Goal: Task Accomplishment & Management: Manage account settings

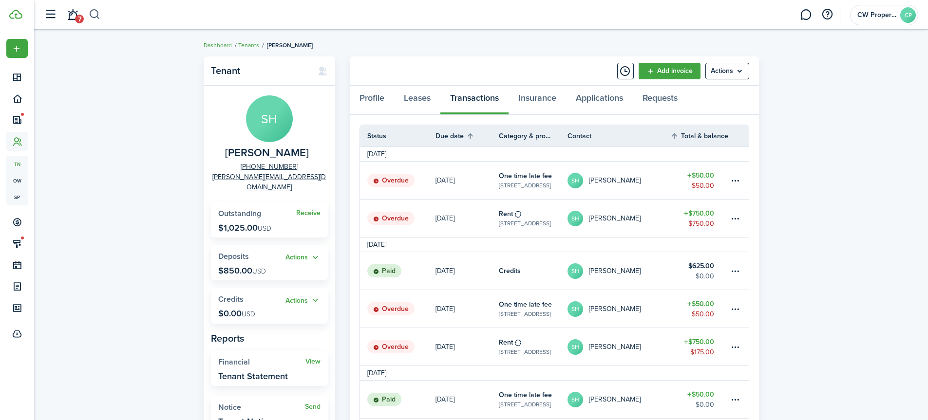
click at [97, 12] on button "button" at bounding box center [95, 14] width 12 height 17
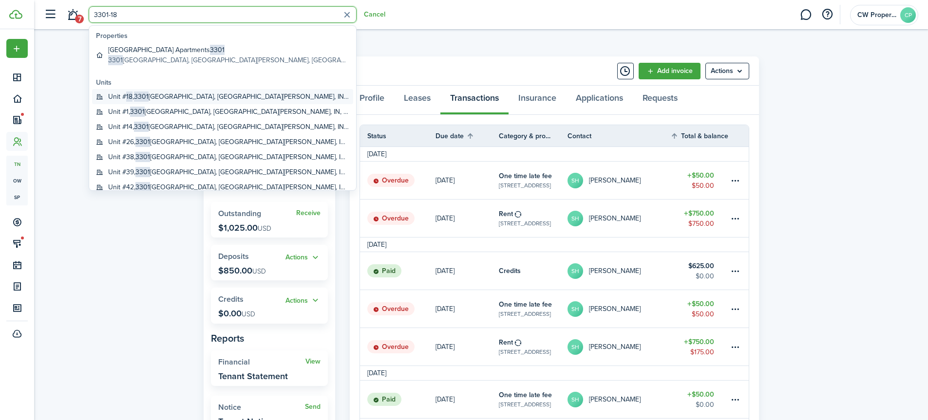
type input "3301-18"
click at [128, 91] on link "Unit # 18 , [STREET_ADDRESS][PERSON_NAME]" at bounding box center [222, 96] width 261 height 15
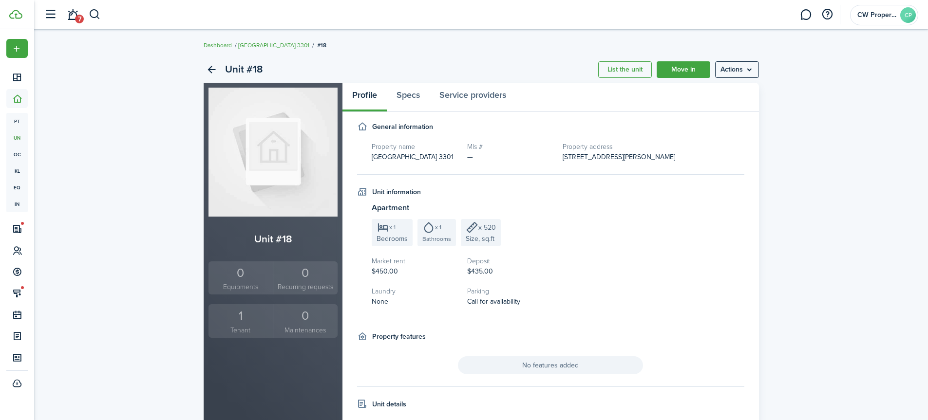
click at [236, 320] on div "1" at bounding box center [241, 316] width 60 height 19
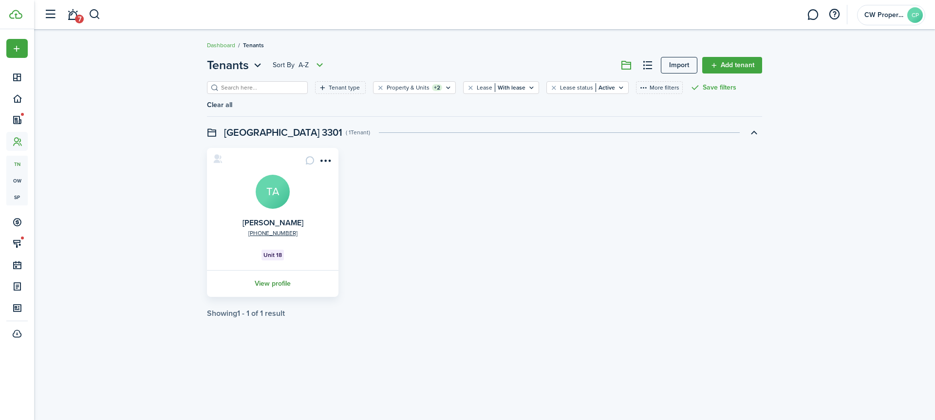
click at [261, 270] on link "View profile" at bounding box center [273, 283] width 134 height 27
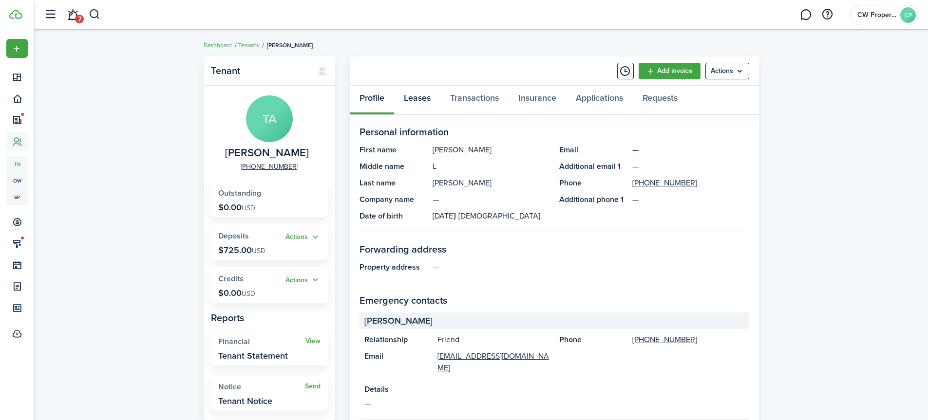
click at [417, 100] on link "Leases" at bounding box center [417, 100] width 46 height 29
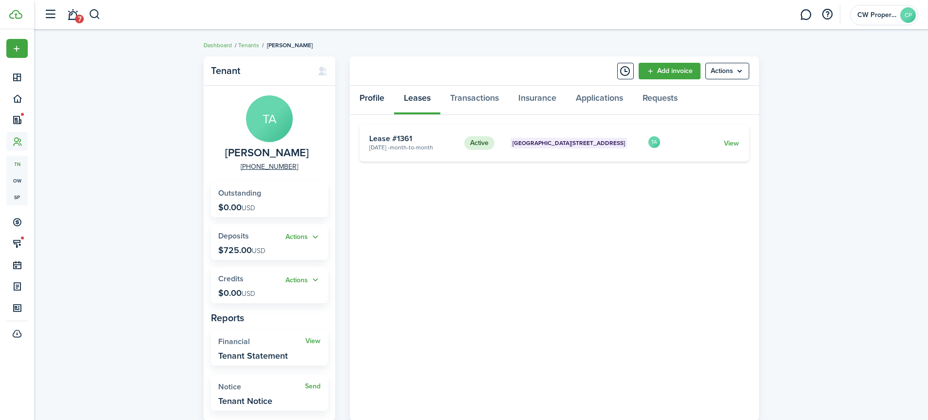
click at [375, 100] on link "Profile" at bounding box center [372, 100] width 44 height 29
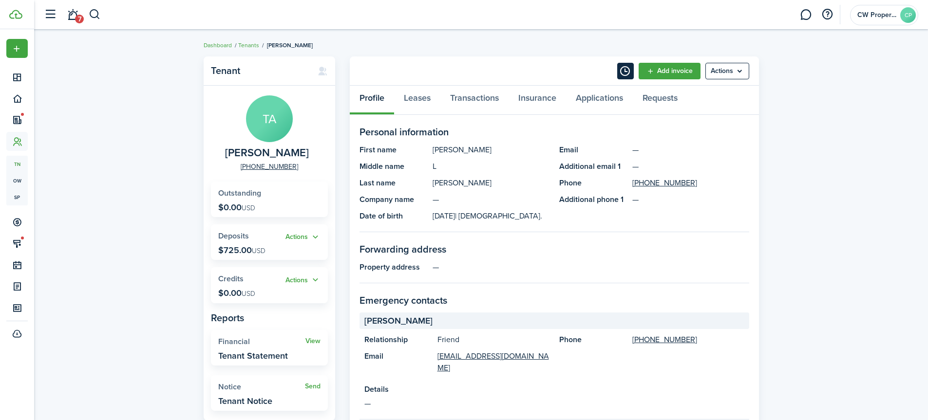
click at [619, 68] on button "Timeline" at bounding box center [625, 71] width 17 height 17
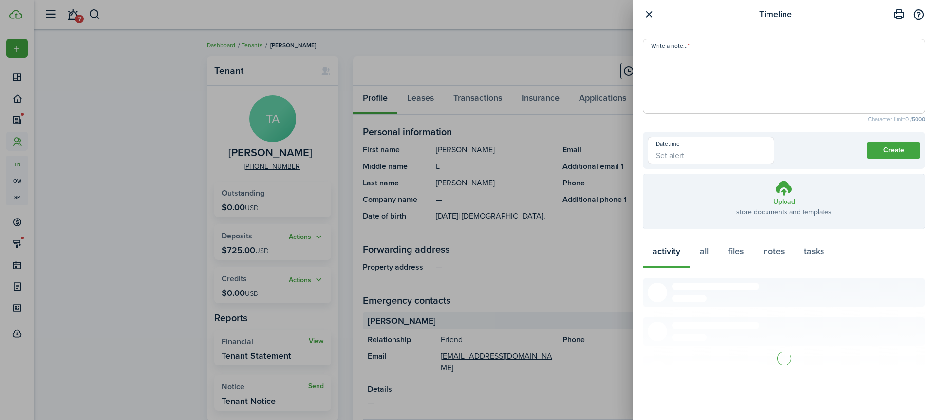
click at [677, 67] on textarea "Write a note..." at bounding box center [783, 79] width 281 height 58
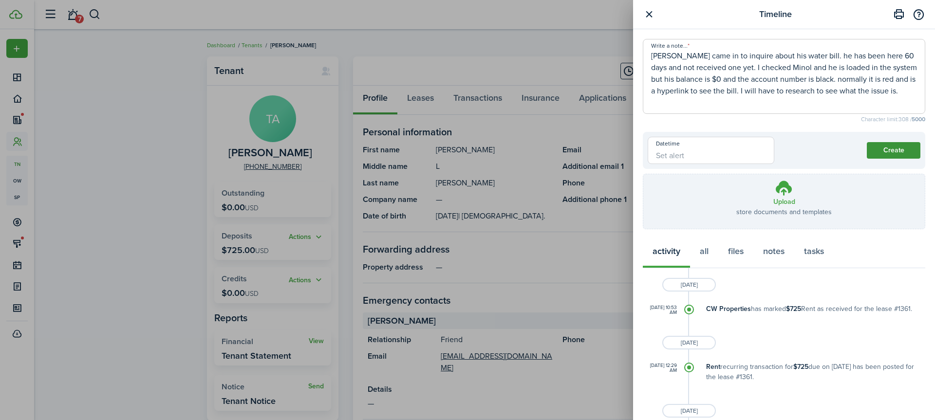
type textarea "[PERSON_NAME] came in to inquire about his water bill. he has been here 60 days…"
click at [877, 150] on button "Create" at bounding box center [894, 150] width 54 height 17
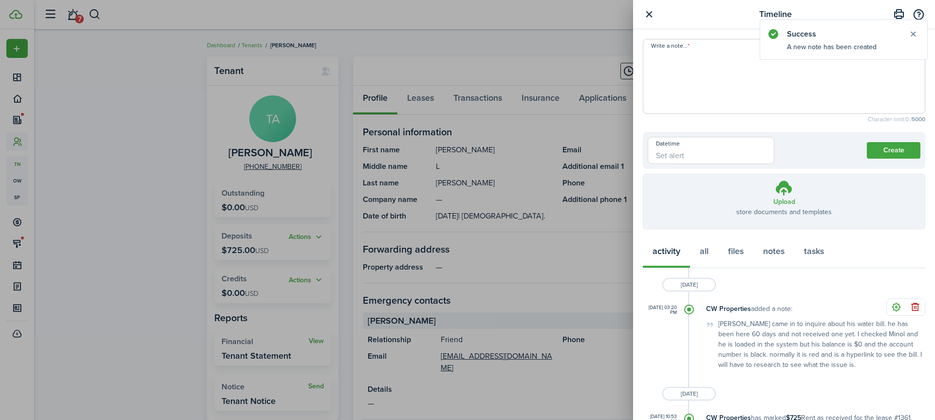
click at [669, 67] on textarea "Write a note..." at bounding box center [783, 79] width 281 height 58
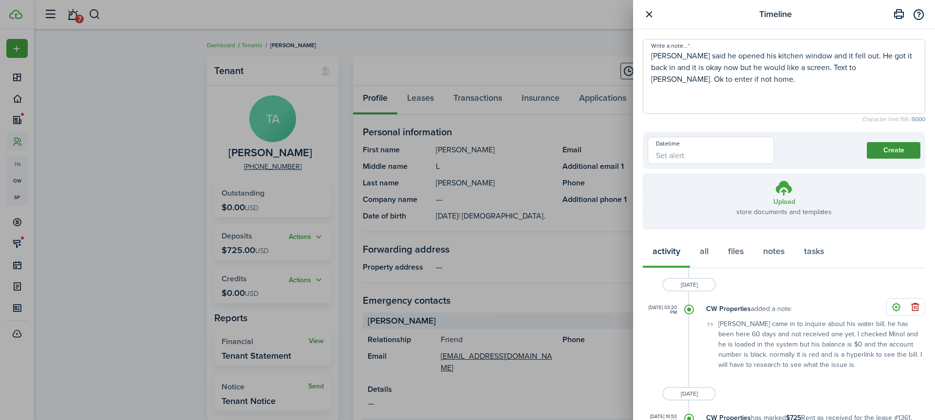
type textarea "[PERSON_NAME] said he opened his kitchen window and it fell out. He got it back…"
click at [891, 151] on button "Create" at bounding box center [894, 150] width 54 height 17
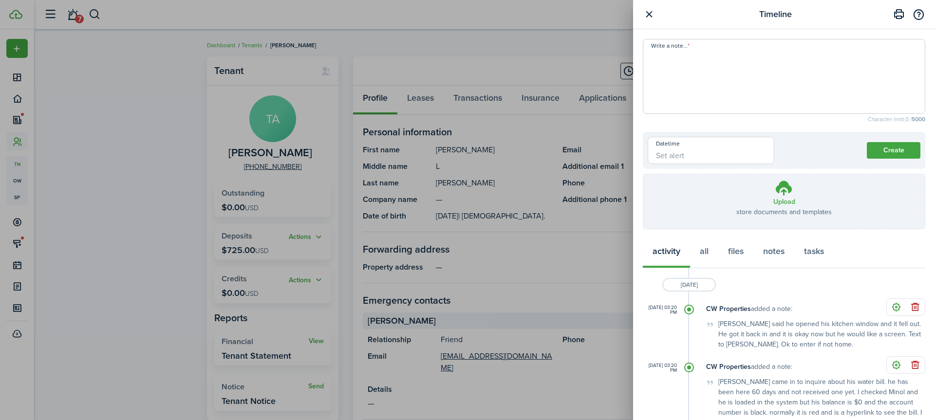
click at [131, 158] on div "Timeline Write a note... Character limit: 0 / 5000 Datetime Create Upload store…" at bounding box center [467, 210] width 935 height 420
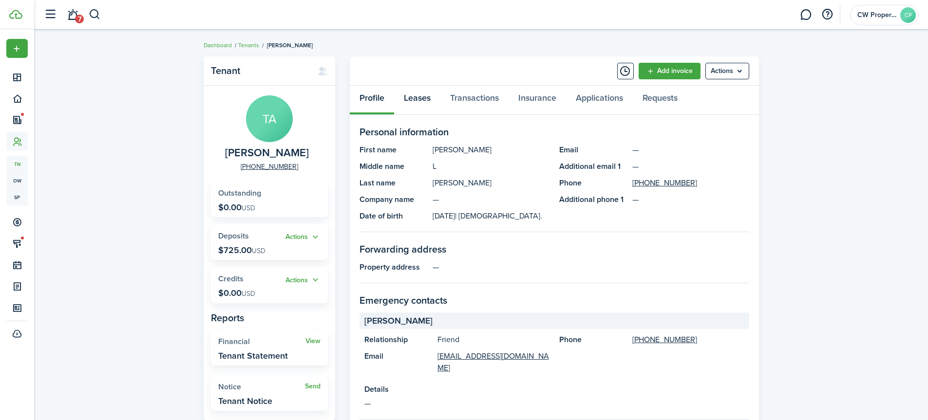
click at [413, 94] on link "Leases" at bounding box center [417, 100] width 46 height 29
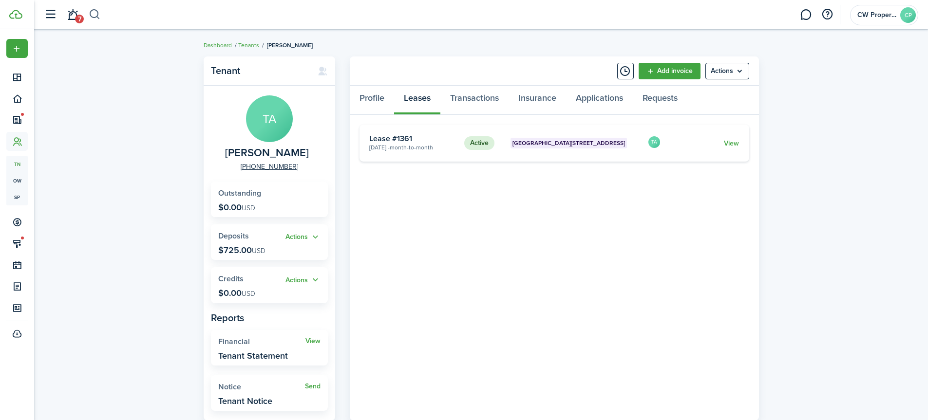
click at [96, 15] on button "button" at bounding box center [95, 14] width 12 height 17
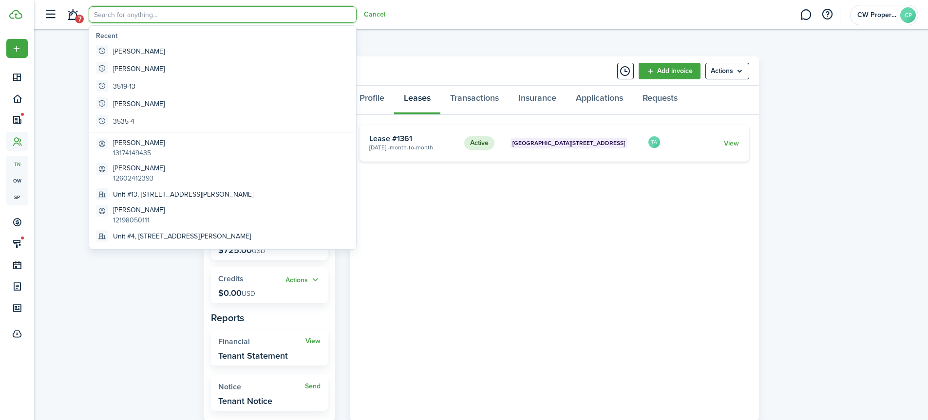
drag, startPoint x: 160, startPoint y: 19, endPoint x: 175, endPoint y: 10, distance: 18.0
click at [161, 18] on input "search" at bounding box center [223, 14] width 268 height 17
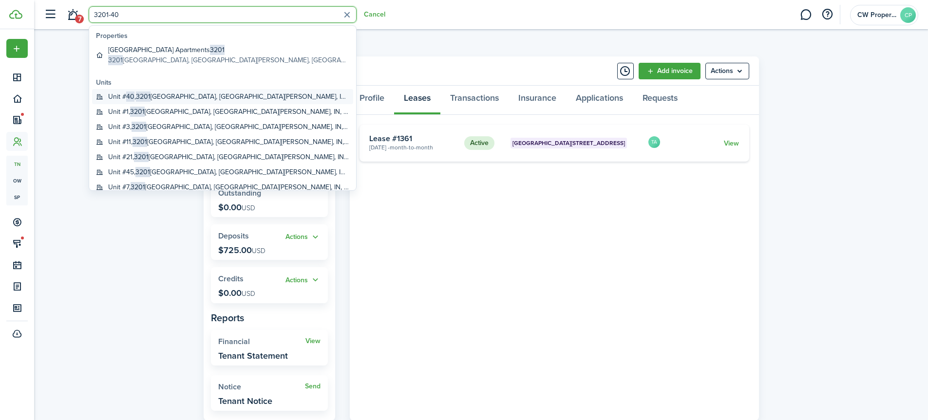
type input "3201-40"
click at [169, 92] on global-search-item-title "Unit # 40 , [STREET_ADDRESS][PERSON_NAME]" at bounding box center [228, 97] width 241 height 10
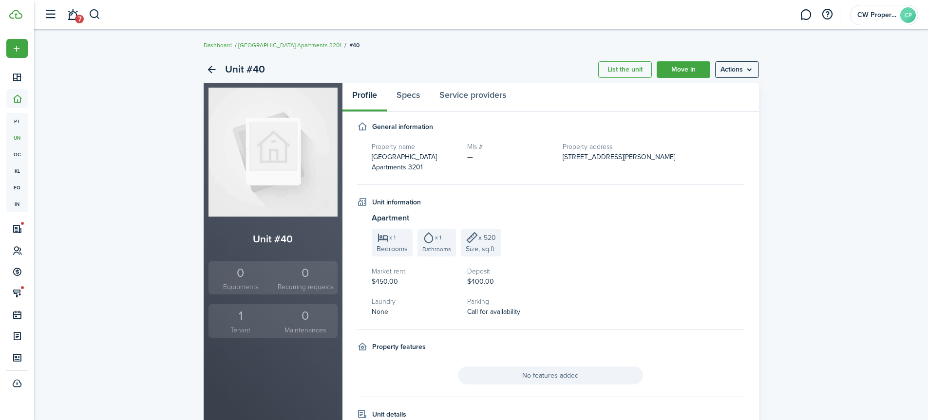
click at [248, 329] on small "Tenant" at bounding box center [241, 330] width 60 height 10
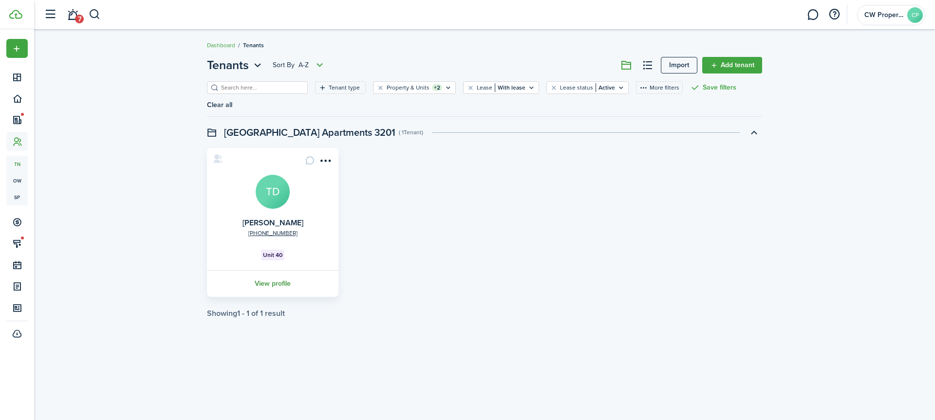
click at [271, 270] on link "View profile" at bounding box center [273, 283] width 134 height 27
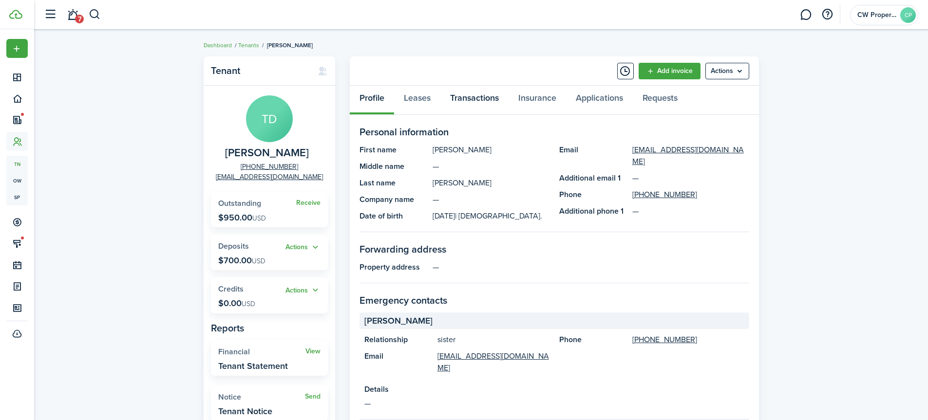
click at [469, 101] on link "Transactions" at bounding box center [474, 100] width 68 height 29
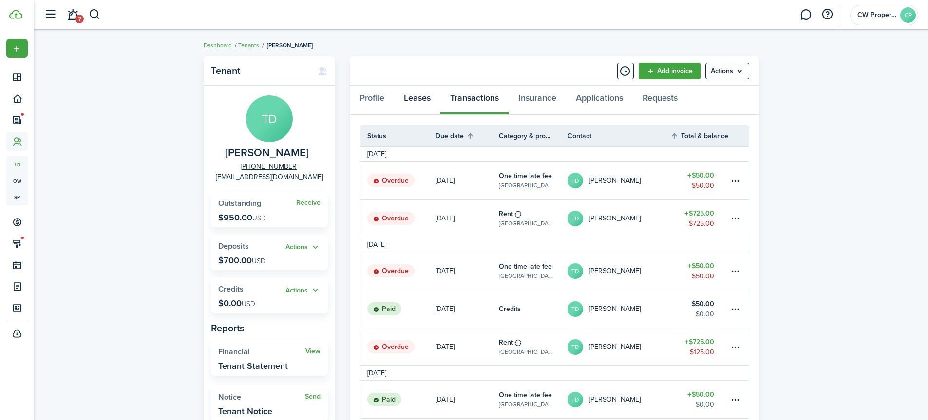
click at [423, 101] on link "Leases" at bounding box center [417, 100] width 46 height 29
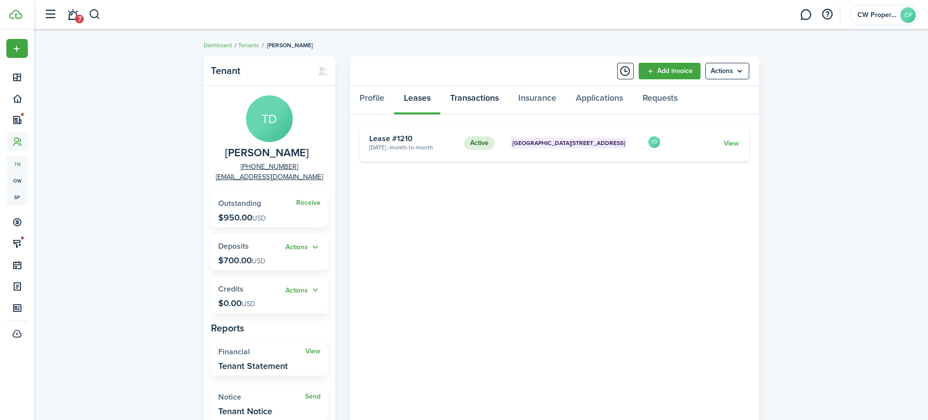
click at [493, 100] on link "Transactions" at bounding box center [474, 100] width 68 height 29
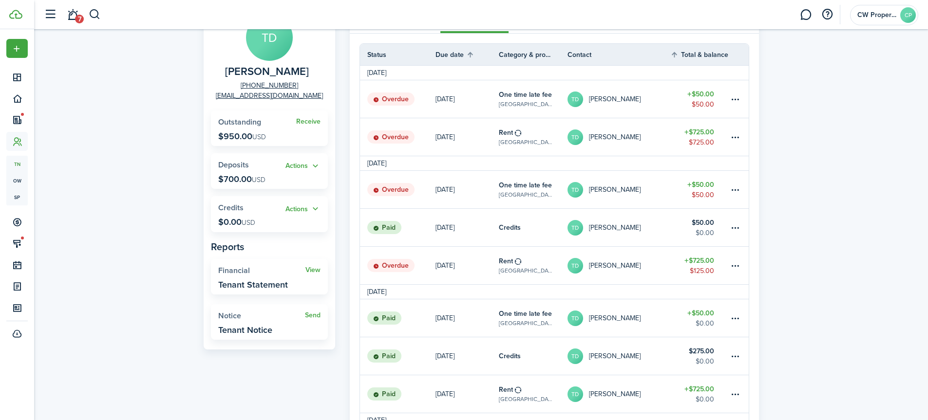
scroll to position [97, 0]
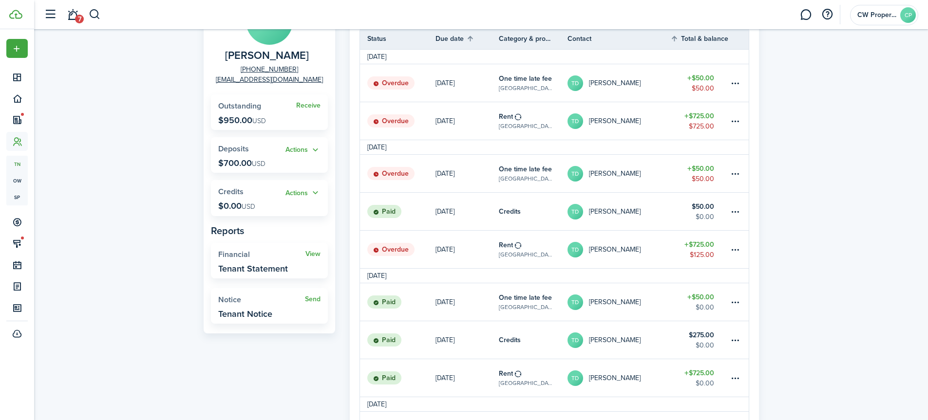
click at [461, 247] on link "[DATE]" at bounding box center [466, 250] width 63 height 38
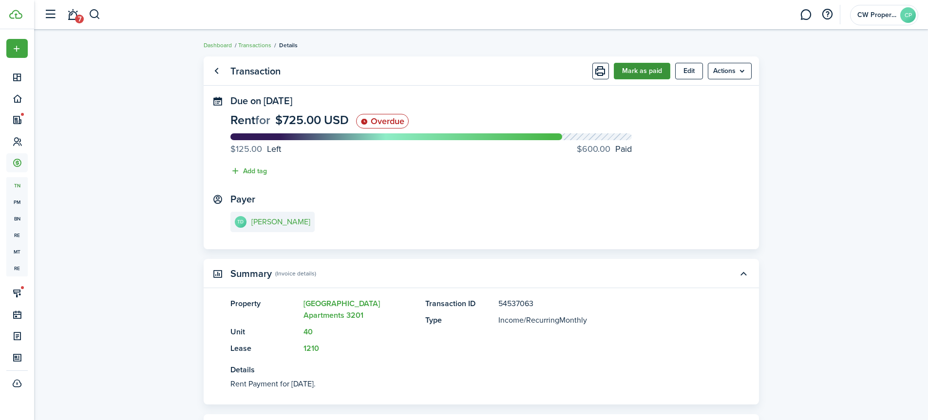
click at [627, 70] on button "Mark as paid" at bounding box center [642, 71] width 56 height 17
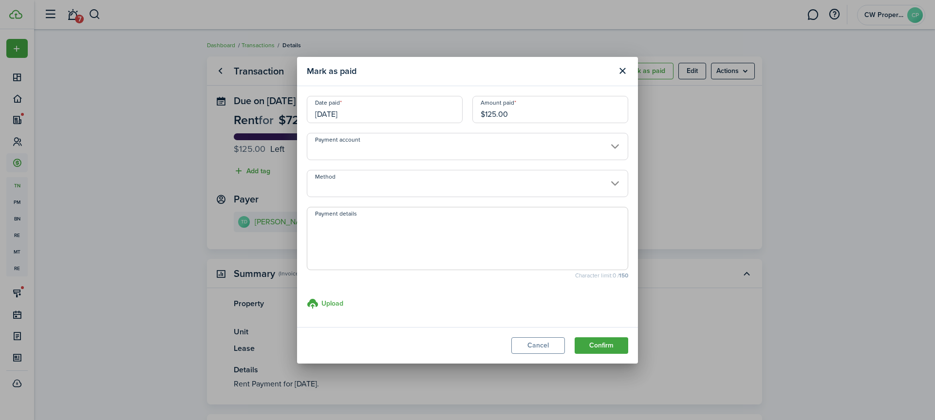
click at [344, 116] on input "[DATE]" at bounding box center [385, 109] width 156 height 27
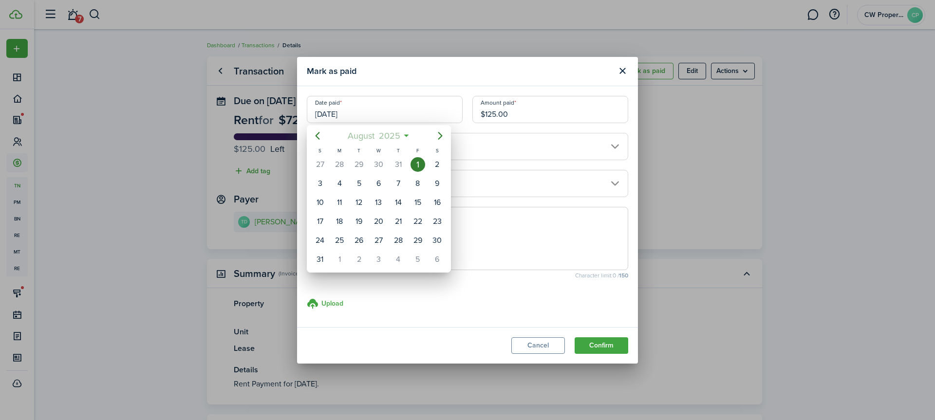
click at [360, 134] on span "August" at bounding box center [360, 136] width 31 height 18
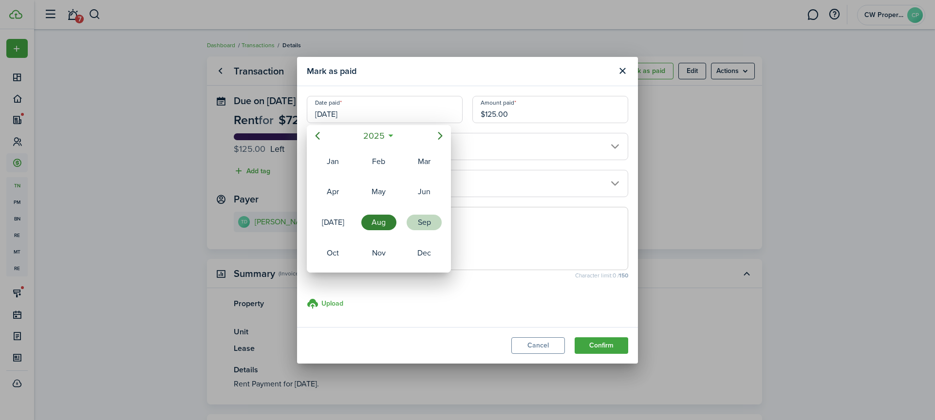
click at [413, 218] on div "Sep" at bounding box center [424, 223] width 35 height 16
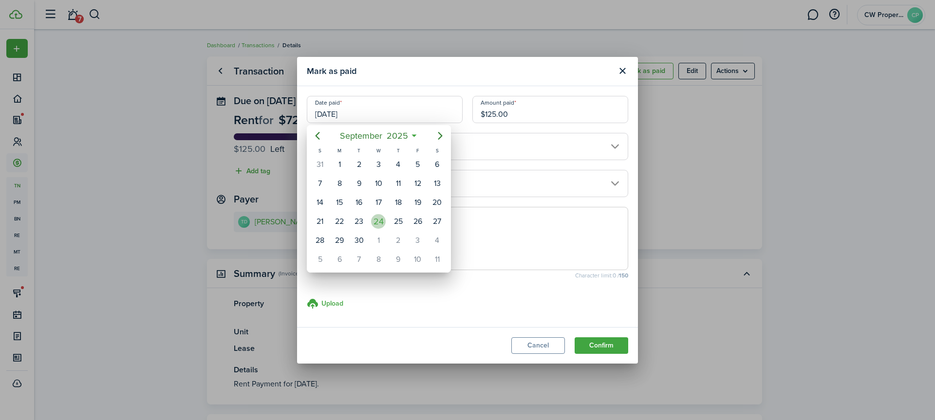
click at [374, 218] on div "24" at bounding box center [378, 221] width 15 height 15
type input "[DATE]"
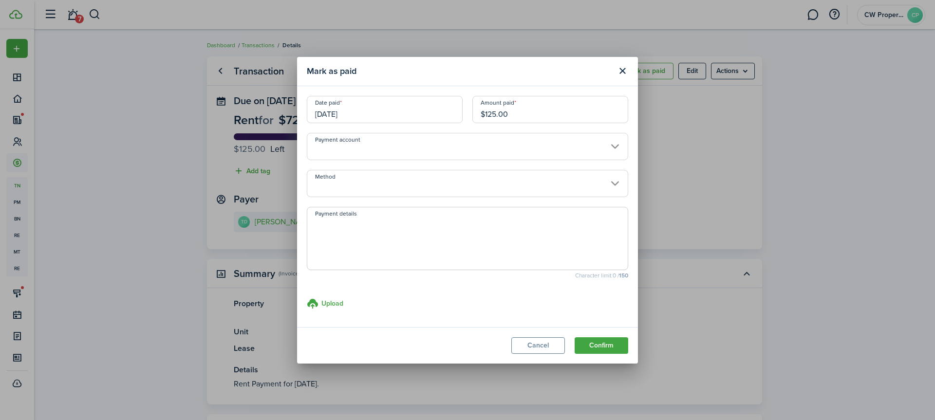
click at [488, 113] on input "$125.00" at bounding box center [550, 109] width 156 height 27
click at [485, 113] on input "$125.00" at bounding box center [550, 109] width 156 height 27
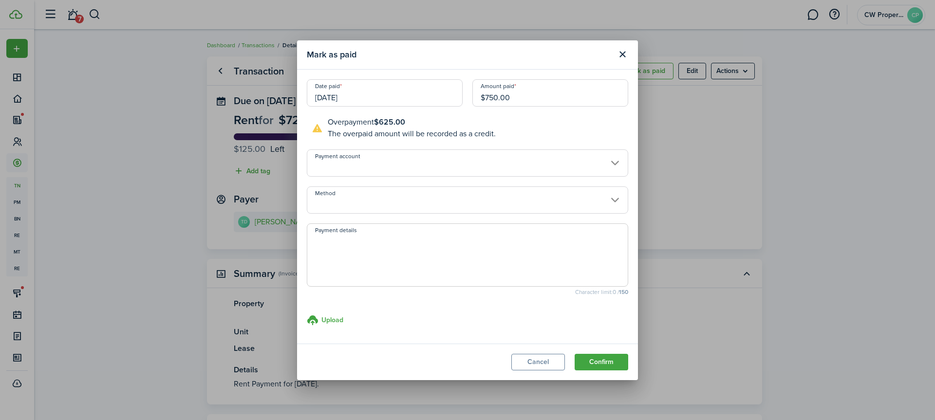
click at [346, 198] on input "Method" at bounding box center [467, 200] width 321 height 27
type input "$750.00"
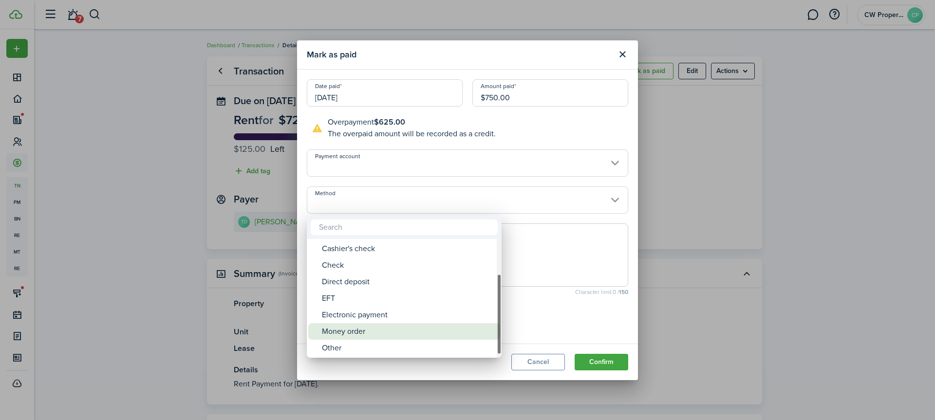
click at [357, 331] on div "Money order" at bounding box center [408, 331] width 172 height 17
type input "Money order"
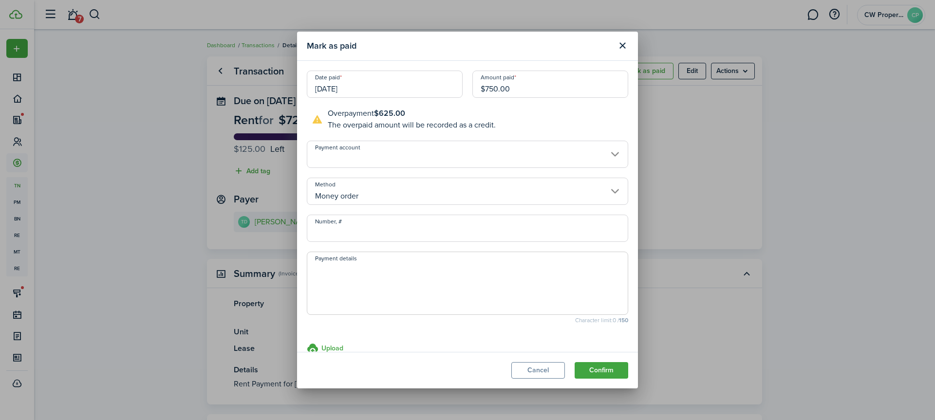
click at [347, 271] on textarea "Payment details" at bounding box center [467, 286] width 320 height 47
click at [412, 267] on textarea "[DATE] 22-103871549" at bounding box center [467, 286] width 320 height 47
drag, startPoint x: 435, startPoint y: 269, endPoint x: 281, endPoint y: 271, distance: 153.4
click at [281, 271] on div "Mark as paid Date paid [DATE] Amount paid $750.00 Overpayment $625.00 The overp…" at bounding box center [467, 210] width 935 height 420
type textarea "[DATE] 22-103871549 for $750"
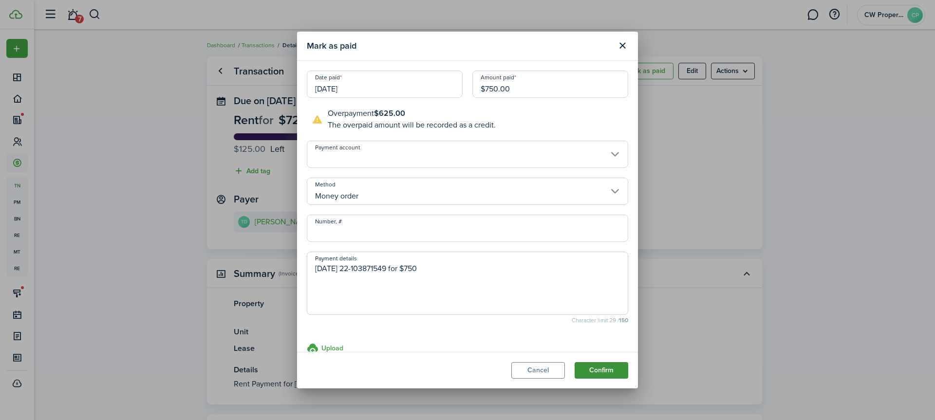
click at [585, 369] on button "Confirm" at bounding box center [602, 370] width 54 height 17
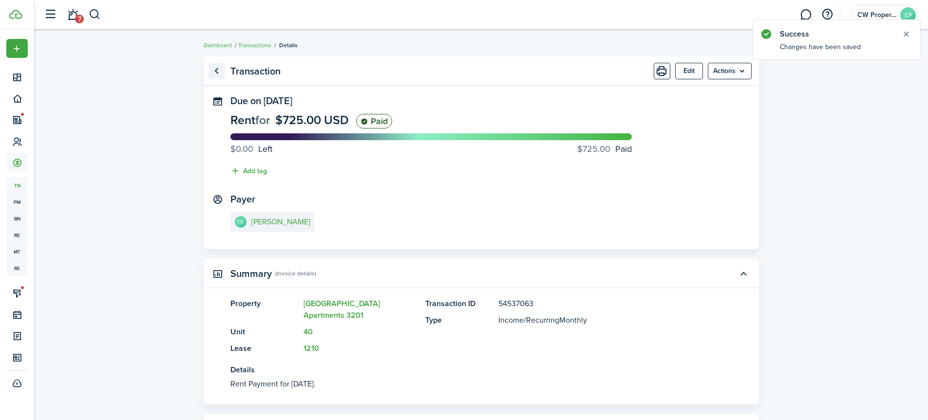
click at [213, 72] on link "Go back" at bounding box center [216, 71] width 17 height 17
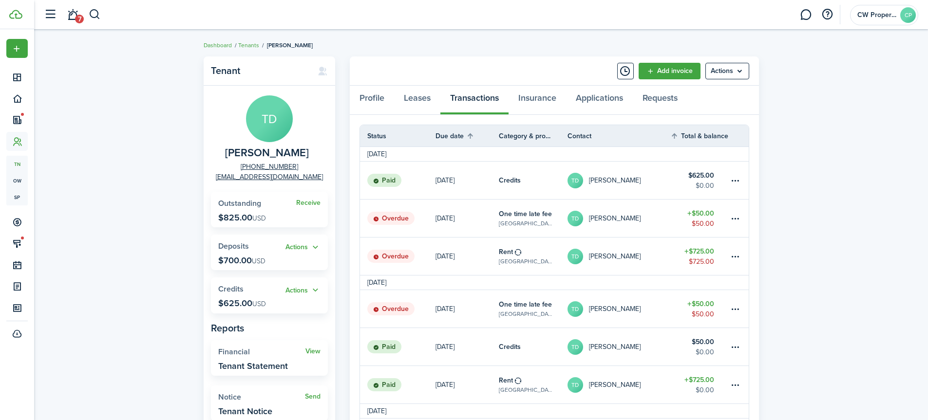
click at [642, 308] on link "TD [PERSON_NAME]" at bounding box center [618, 309] width 103 height 38
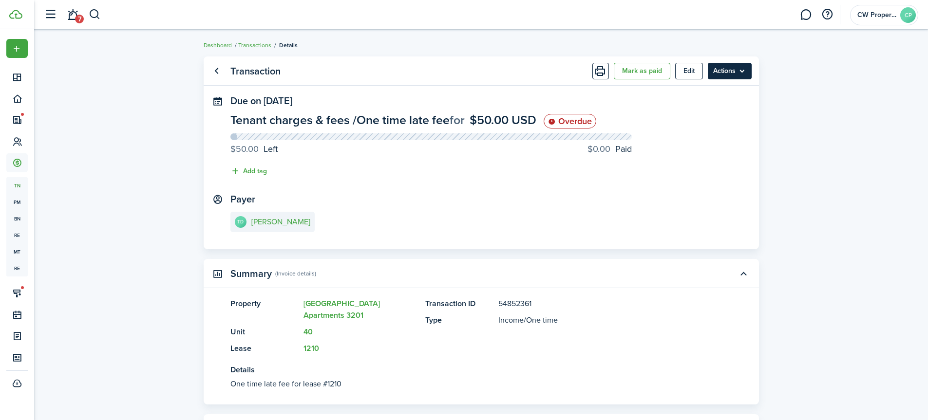
click at [735, 72] on menu-btn "Actions" at bounding box center [730, 71] width 44 height 17
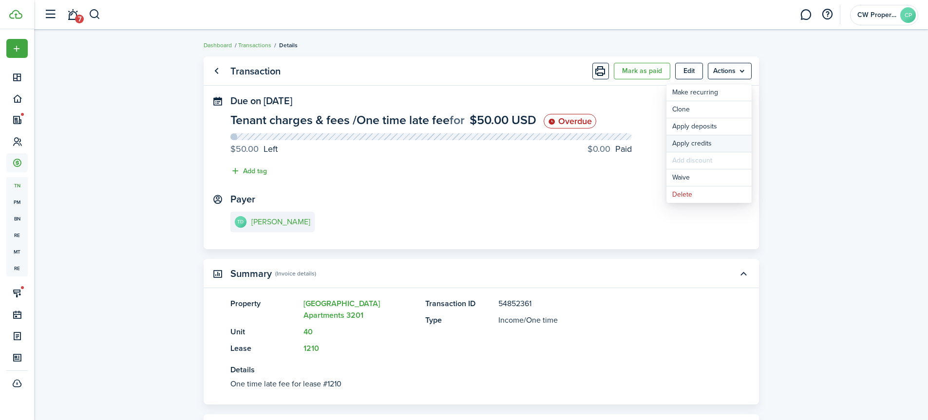
click at [726, 144] on button "Apply credits" at bounding box center [708, 143] width 85 height 17
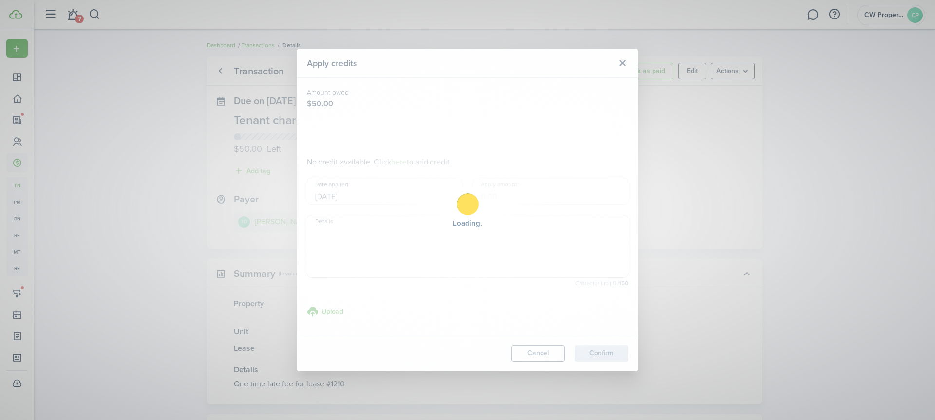
type input "$50.00"
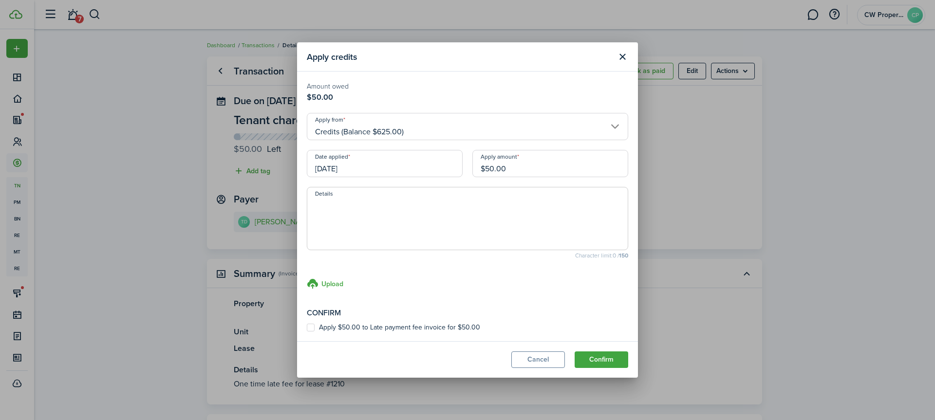
click at [313, 328] on label "Apply $50.00 to Late payment fee invoice for $50.00" at bounding box center [393, 328] width 173 height 8
click at [307, 328] on input "Apply $50.00 to Late payment fee invoice for $50.00" at bounding box center [306, 328] width 0 height 0
checkbox input "true"
paste textarea "[DATE] 22-103871549 for $750"
type textarea "[DATE] 22-103871549 for $750"
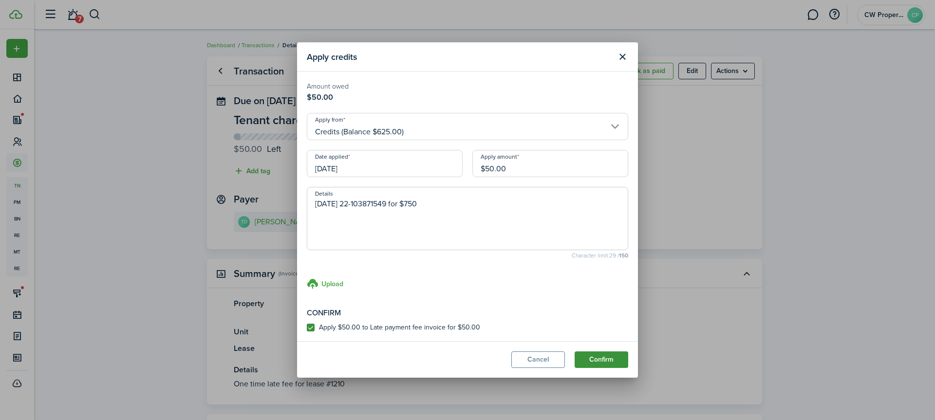
click at [596, 359] on button "Confirm" at bounding box center [602, 360] width 54 height 17
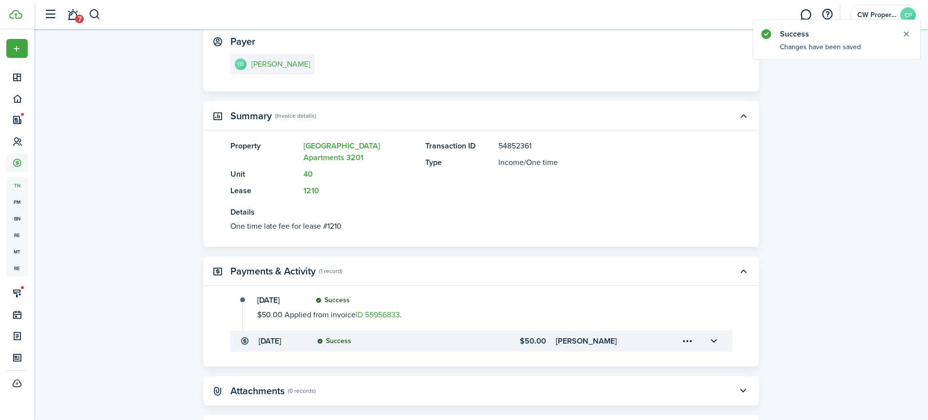
scroll to position [229, 0]
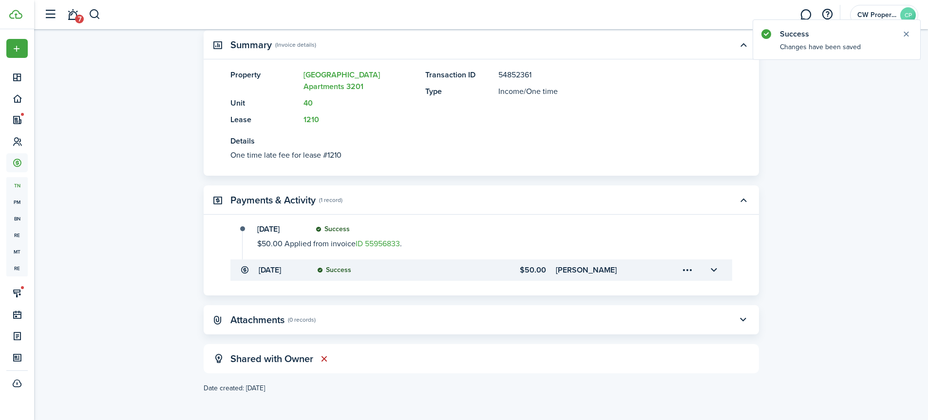
click at [688, 271] on menu-trigger-card "Open menu" at bounding box center [687, 270] width 17 height 17
click at [659, 292] on button "Edit" at bounding box center [653, 291] width 85 height 17
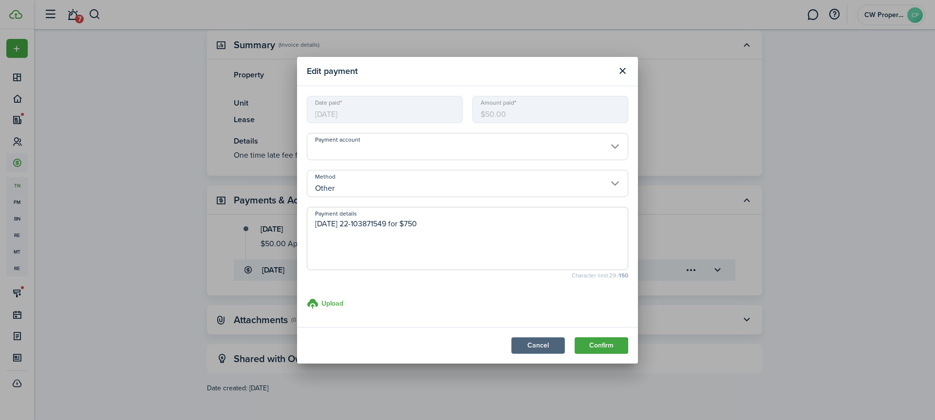
click at [547, 343] on button "Cancel" at bounding box center [538, 346] width 54 height 17
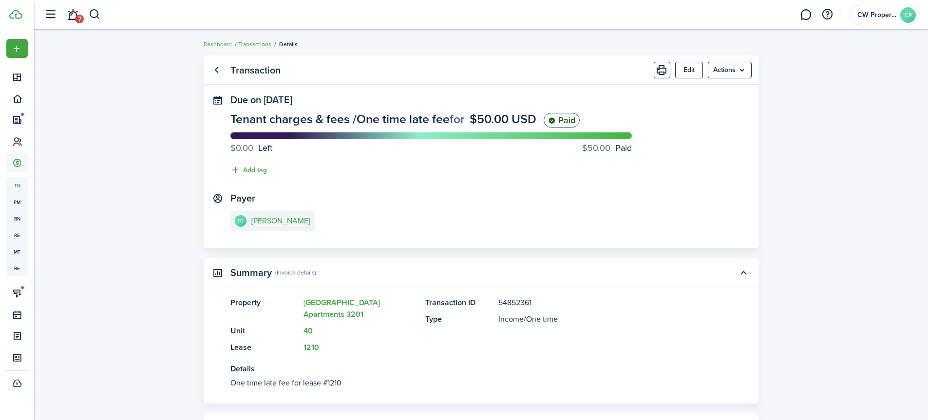
scroll to position [0, 0]
click at [213, 71] on link "Go back" at bounding box center [216, 71] width 17 height 17
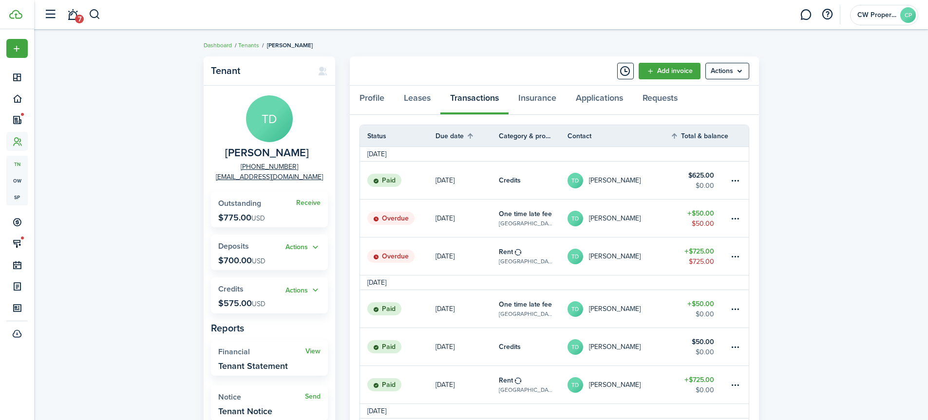
click at [443, 252] on p "[DATE]" at bounding box center [444, 256] width 19 height 10
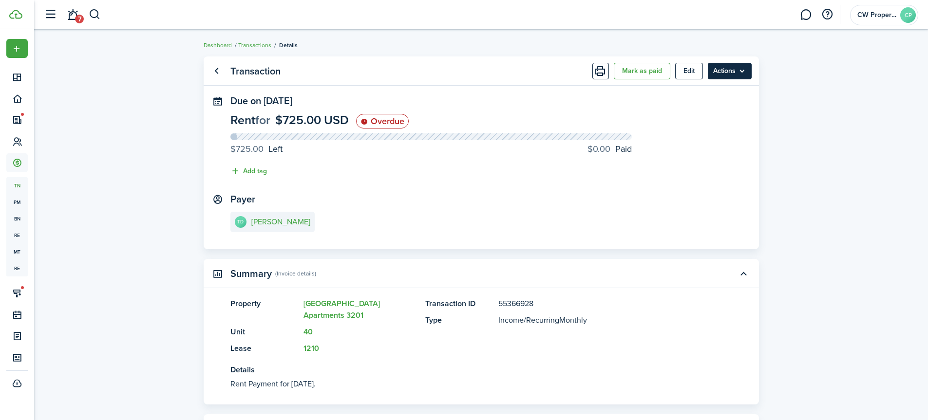
click at [732, 73] on menu-btn "Actions" at bounding box center [730, 71] width 44 height 17
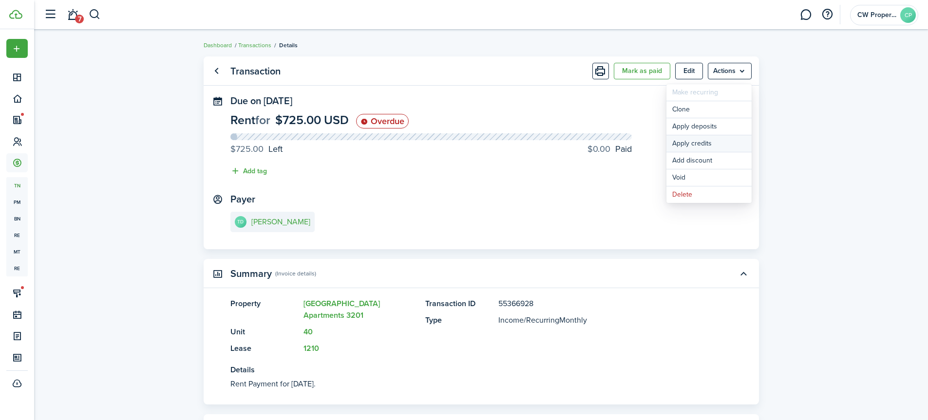
click at [704, 142] on button "Apply credits" at bounding box center [708, 143] width 85 height 17
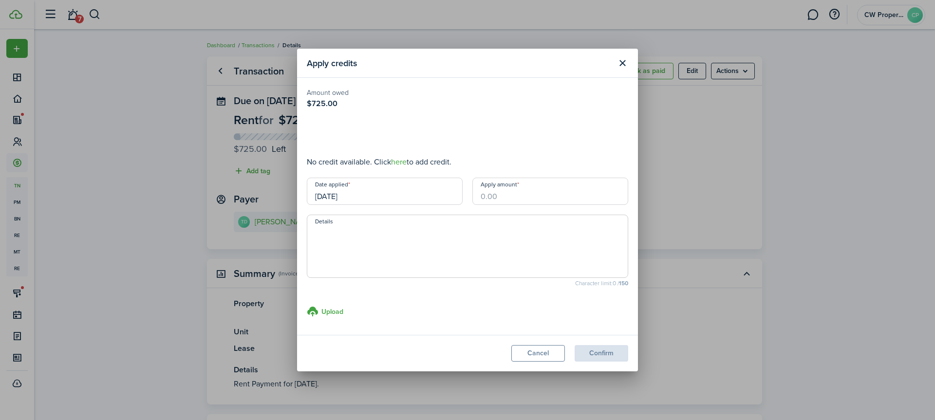
type input "$575.00"
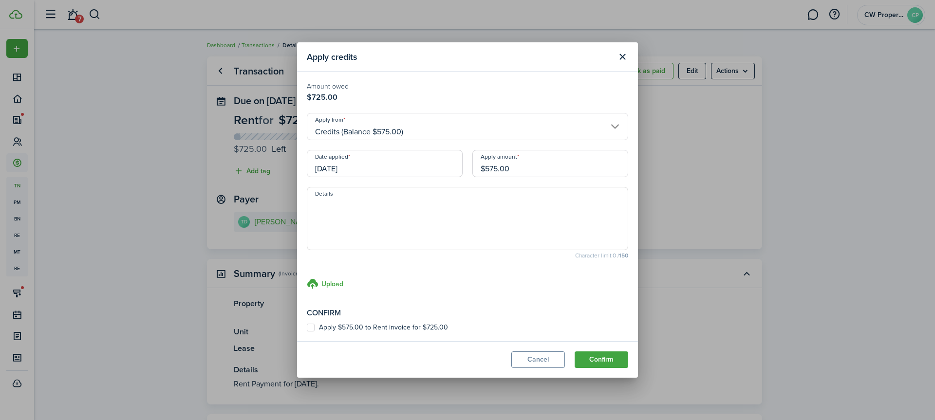
click at [339, 164] on input "[DATE]" at bounding box center [385, 163] width 156 height 27
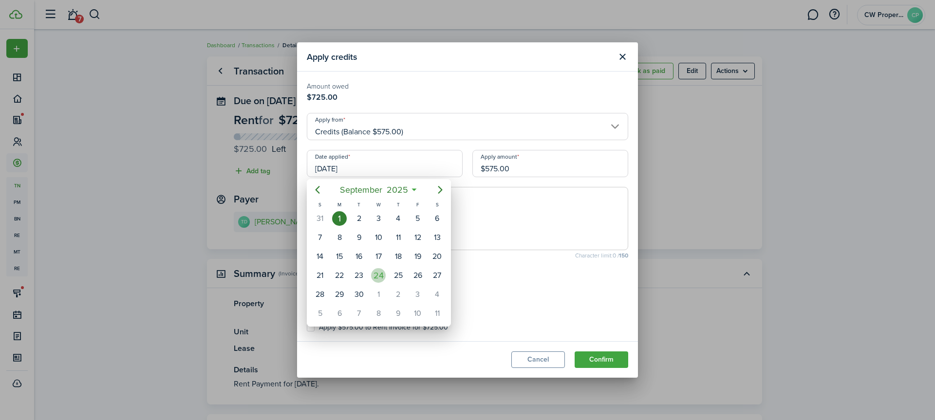
click at [382, 271] on div "24" at bounding box center [378, 275] width 15 height 15
type input "[DATE]"
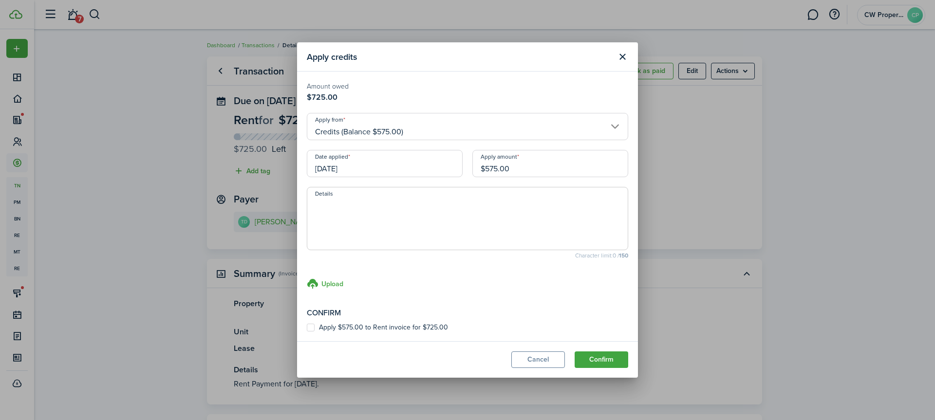
click at [338, 206] on textarea "Details" at bounding box center [467, 221] width 320 height 47
paste textarea "[DATE] 22-103871549 for $750"
type textarea "[DATE] 22-103871549 for $750"
click at [310, 330] on label "Apply $575.00 to Rent invoice for $725.00" at bounding box center [377, 328] width 141 height 8
click at [307, 328] on input "Apply $575.00 to Rent invoice for $725.00" at bounding box center [306, 328] width 0 height 0
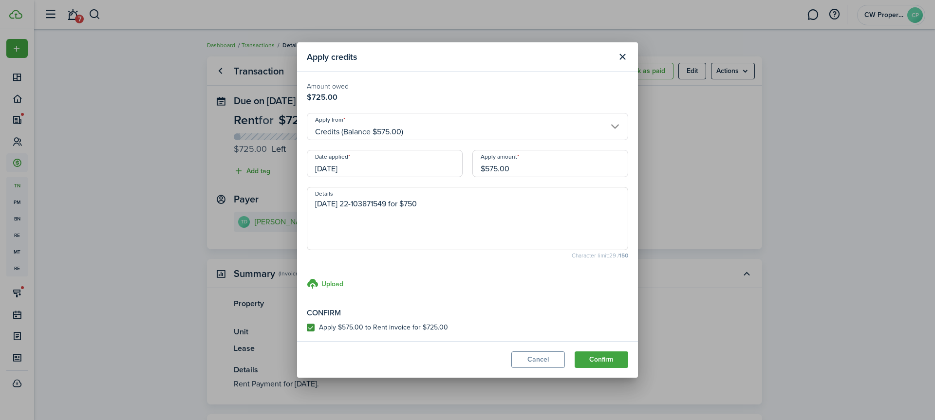
checkbox input "true"
click at [617, 360] on button "Confirm" at bounding box center [602, 360] width 54 height 17
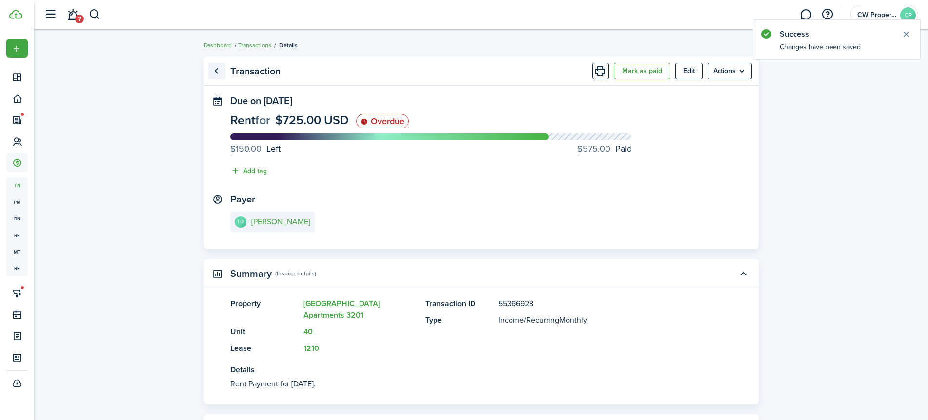
click at [217, 71] on link "Go back" at bounding box center [216, 71] width 17 height 17
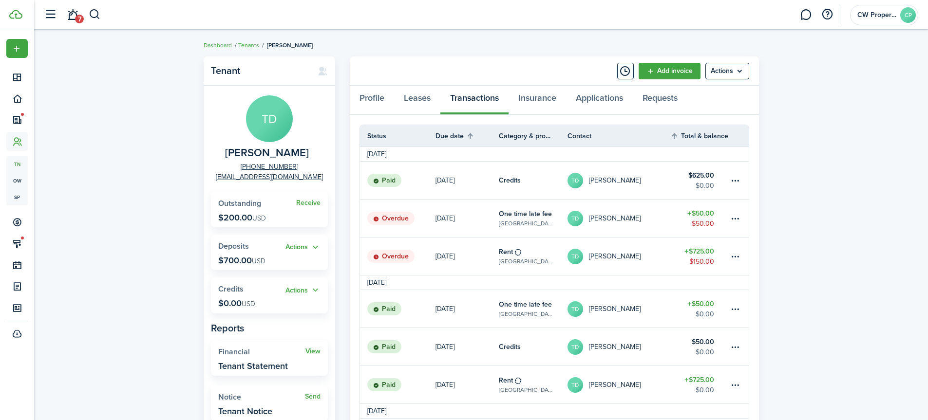
click at [472, 260] on link "[DATE]" at bounding box center [466, 257] width 63 height 38
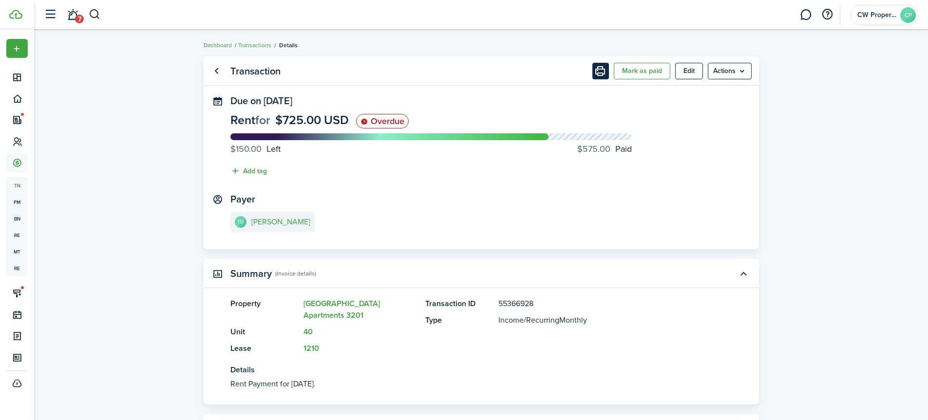
click at [597, 72] on button "Print" at bounding box center [600, 71] width 17 height 17
click at [215, 67] on link "Go back" at bounding box center [216, 71] width 17 height 17
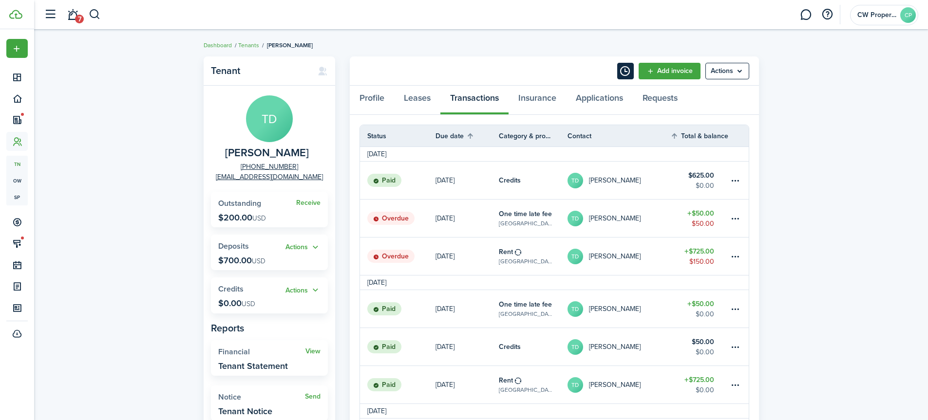
click at [622, 70] on button "Timeline" at bounding box center [625, 71] width 17 height 17
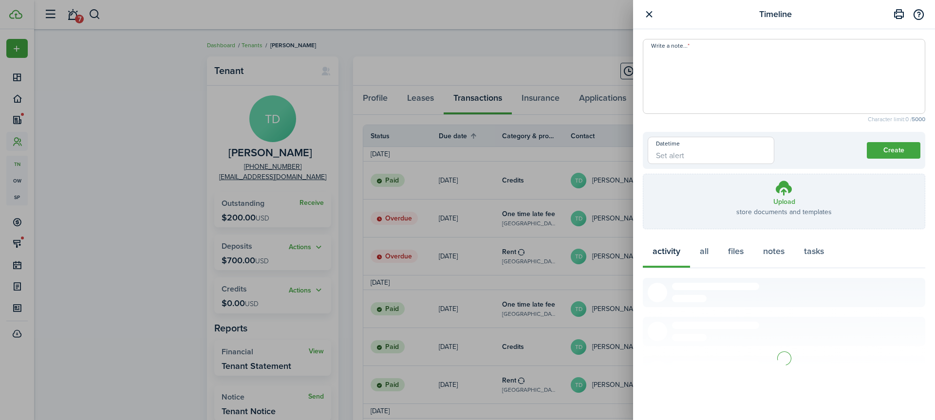
click at [703, 69] on textarea "Write a note..." at bounding box center [783, 79] width 281 height 58
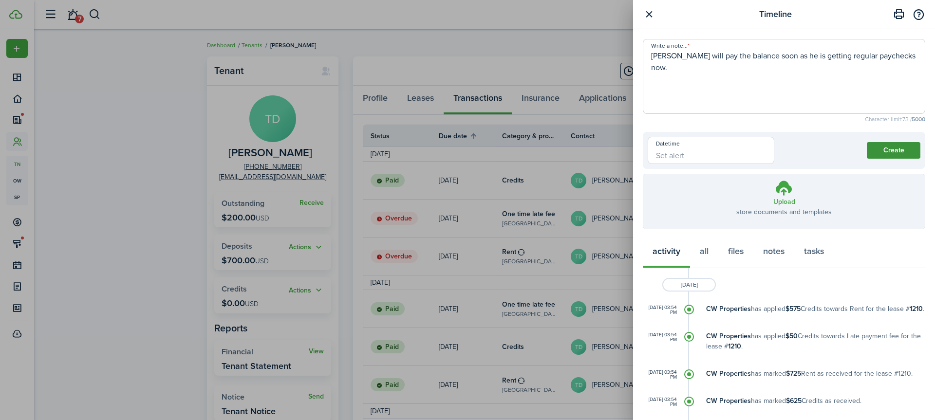
type textarea "[PERSON_NAME] will pay the balance soon as he is getting regular paychecks now."
click at [871, 148] on button "Create" at bounding box center [894, 150] width 54 height 17
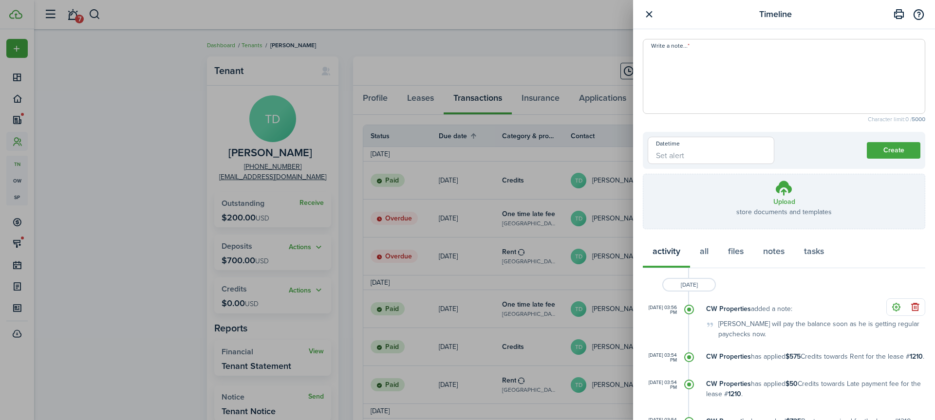
click at [646, 11] on button "button" at bounding box center [649, 14] width 12 height 12
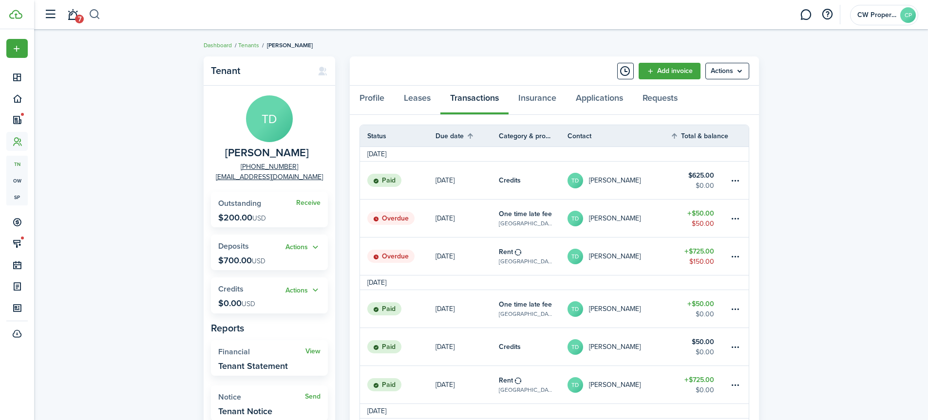
click at [97, 14] on button "button" at bounding box center [95, 14] width 12 height 17
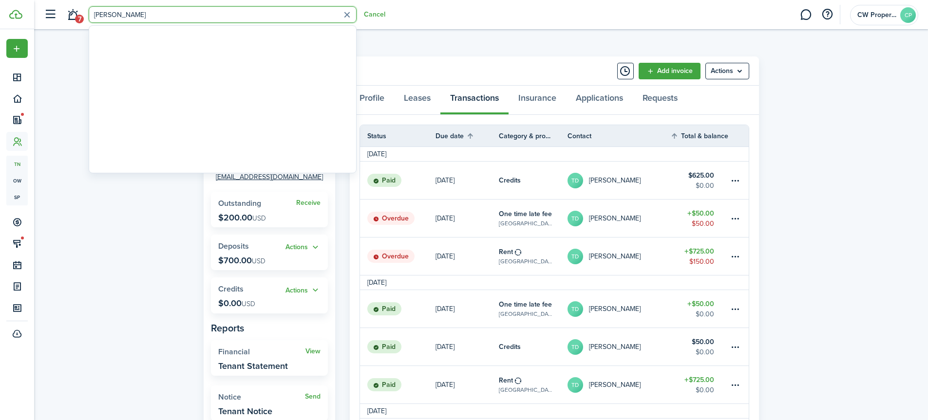
type input "[PERSON_NAME]"
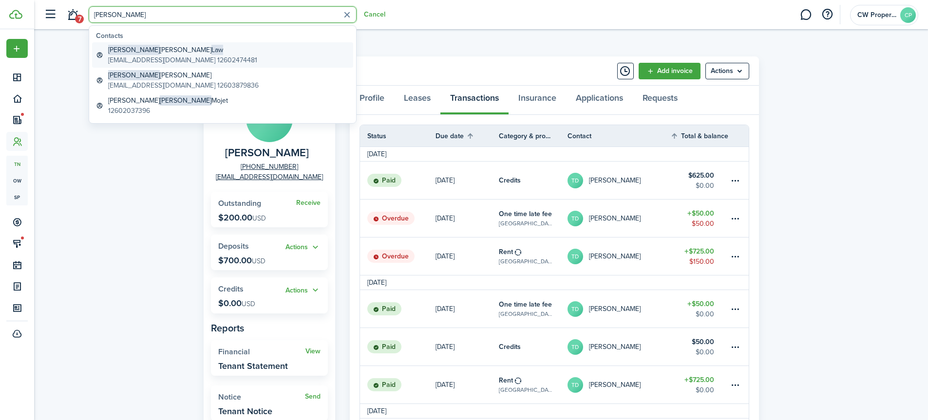
click at [150, 55] on global-search-item-title "[PERSON_NAME]" at bounding box center [182, 50] width 149 height 10
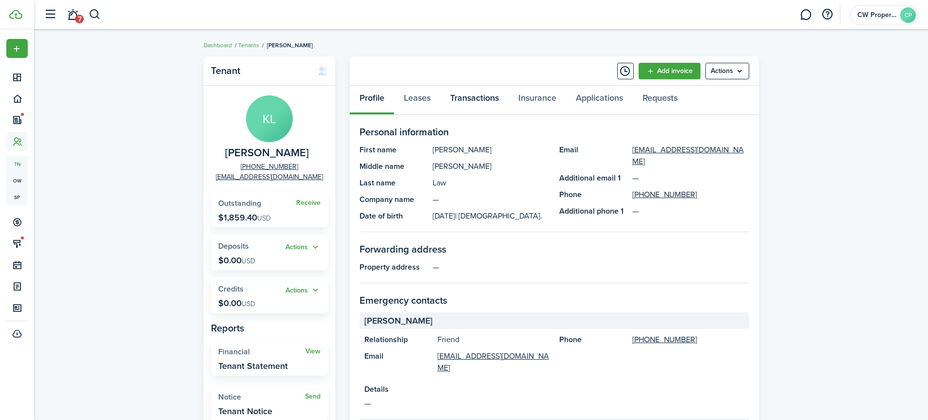
click at [470, 99] on link "Transactions" at bounding box center [474, 100] width 68 height 29
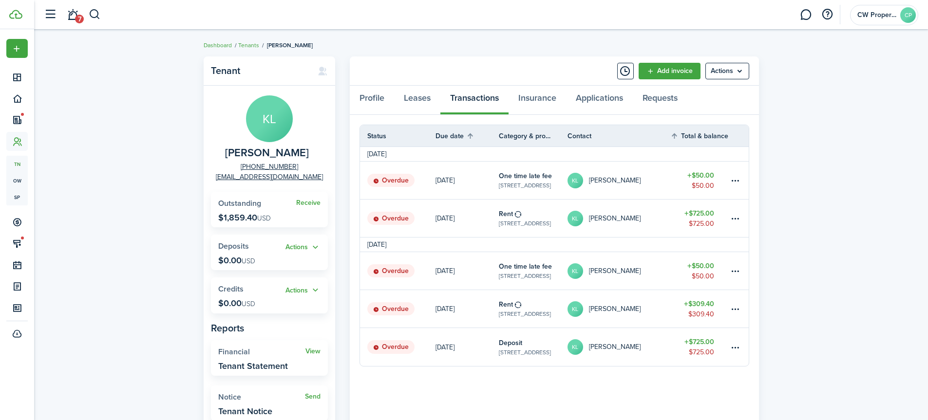
click at [517, 310] on table-subtitle "[STREET_ADDRESS]" at bounding box center [525, 314] width 52 height 9
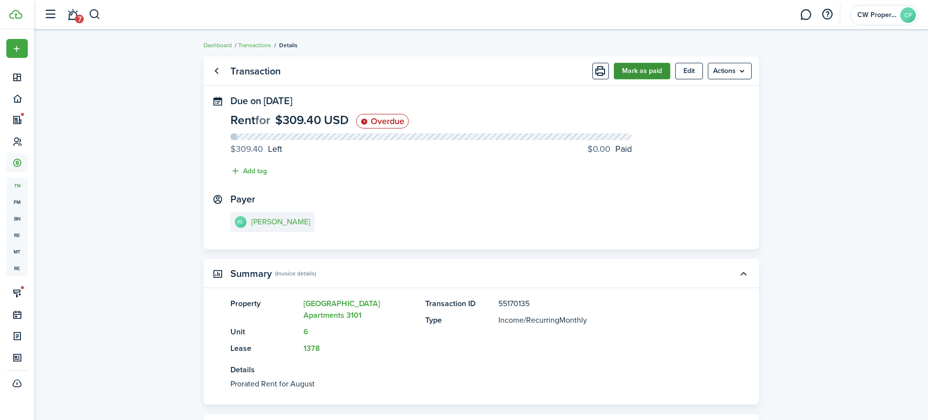
click at [640, 74] on button "Mark as paid" at bounding box center [642, 71] width 56 height 17
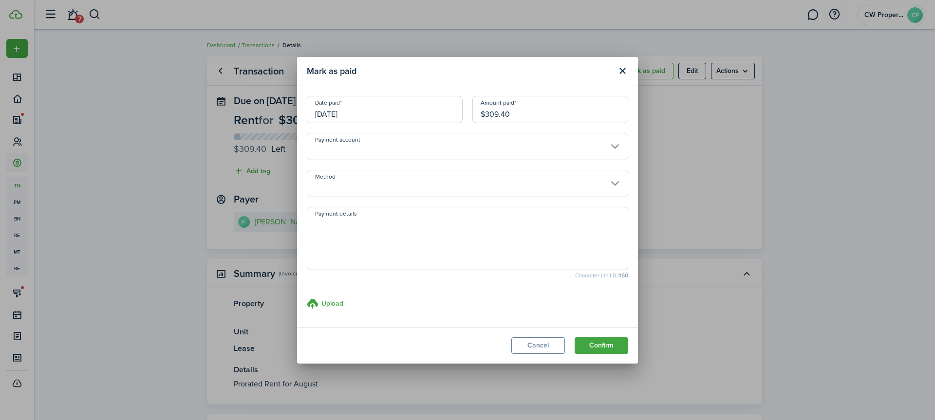
click at [381, 116] on input "[DATE]" at bounding box center [385, 109] width 156 height 27
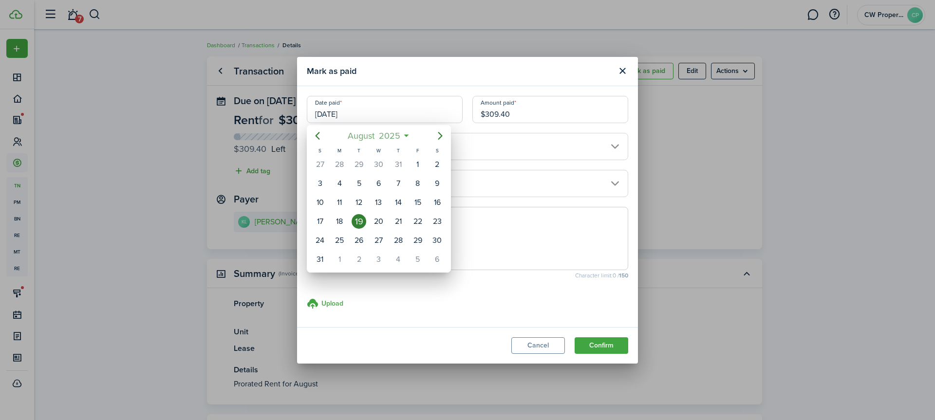
click at [390, 138] on span "2025" at bounding box center [389, 136] width 26 height 18
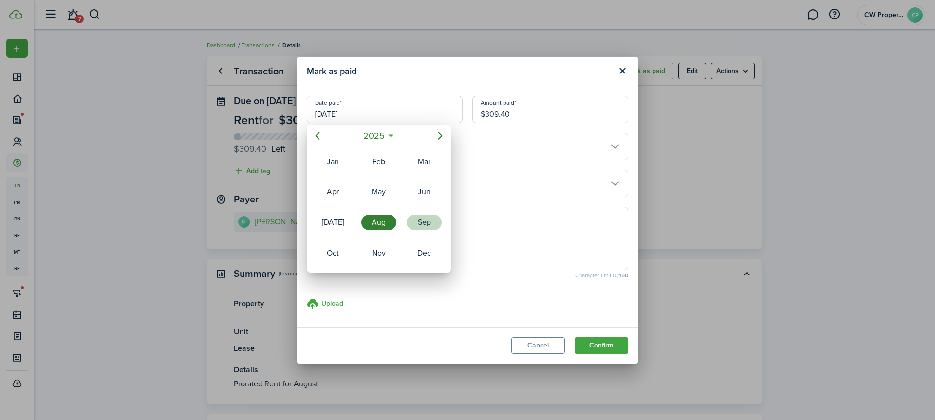
click at [421, 218] on div "Sep" at bounding box center [424, 223] width 35 height 16
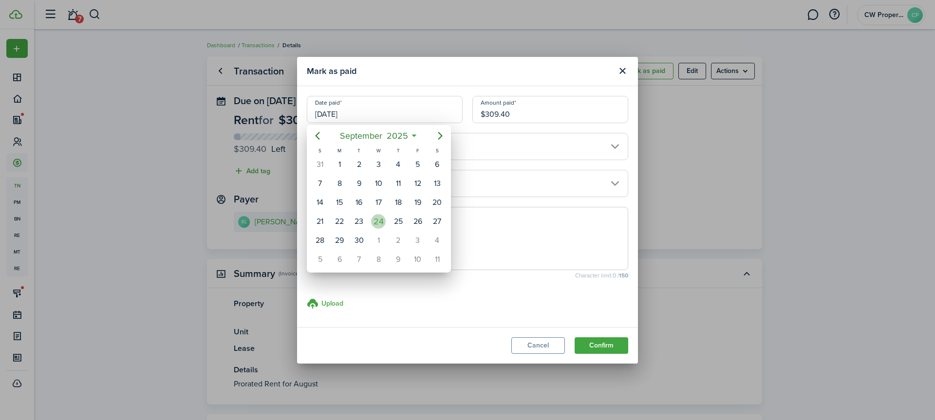
click at [379, 221] on div "24" at bounding box center [378, 221] width 15 height 15
type input "[DATE]"
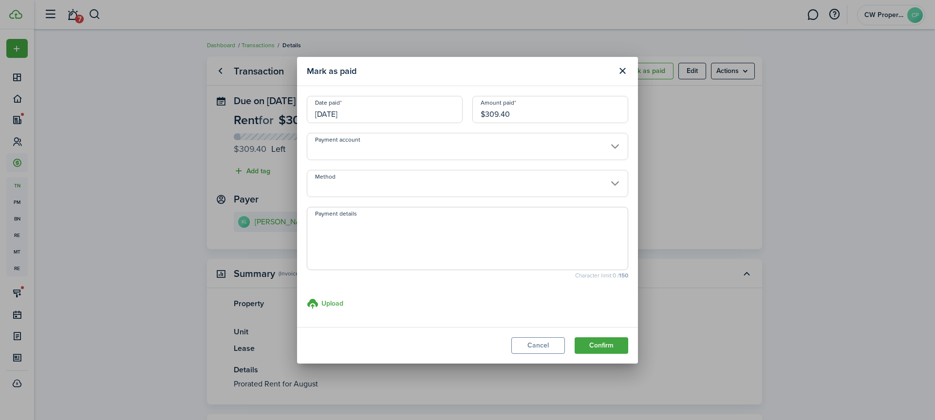
click at [358, 187] on input "Method" at bounding box center [467, 183] width 321 height 27
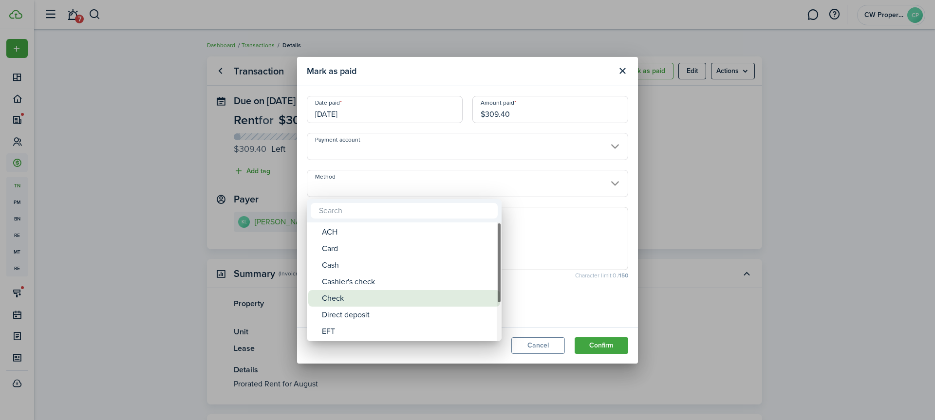
click at [350, 294] on div "Check" at bounding box center [408, 298] width 172 height 17
type input "Check"
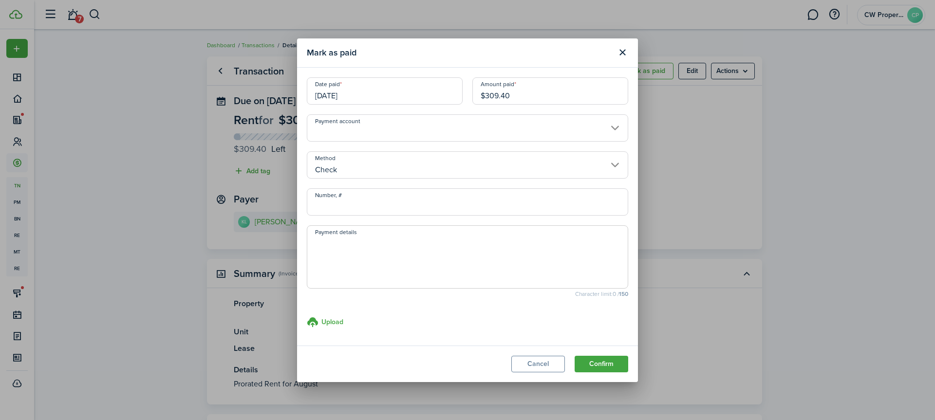
click at [350, 251] on textarea "Payment details" at bounding box center [467, 260] width 320 height 47
drag, startPoint x: 534, startPoint y: 241, endPoint x: 297, endPoint y: 243, distance: 237.2
click at [297, 243] on modal-body "Date paid [DATE] Amount paid $309.40 Payment account Method Check Number, # Pay…" at bounding box center [467, 207] width 341 height 278
type textarea "Brightpoint check #7223107029 for Aug Prorated rent: $309.40"
click at [590, 362] on button "Confirm" at bounding box center [602, 364] width 54 height 17
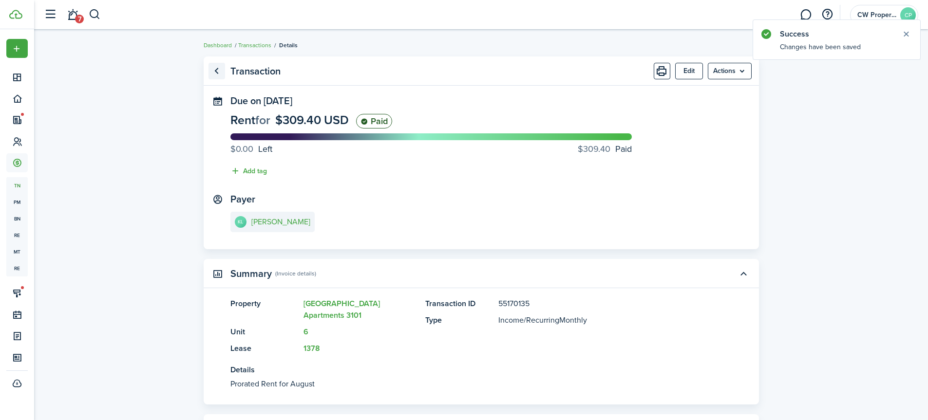
click at [217, 72] on link "Go back" at bounding box center [216, 71] width 17 height 17
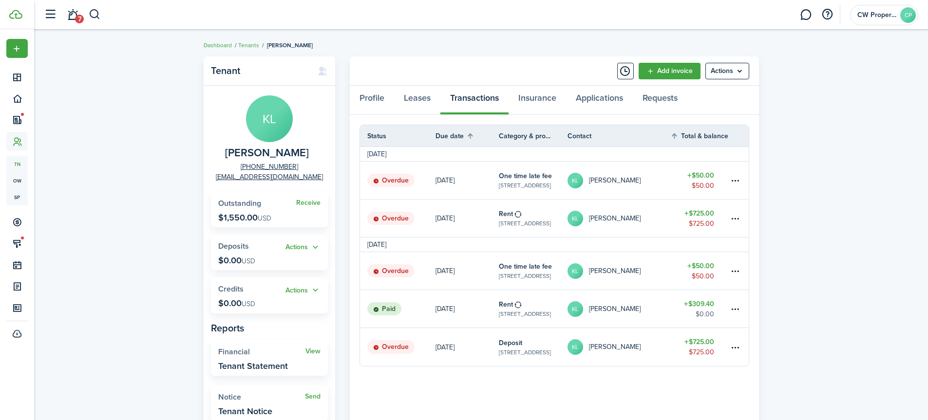
click at [471, 351] on link "[DATE]" at bounding box center [466, 347] width 63 height 38
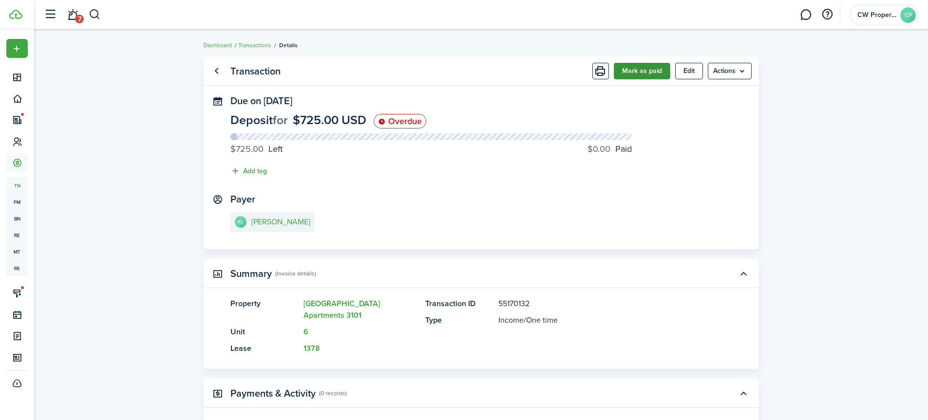
click at [631, 72] on button "Mark as paid" at bounding box center [642, 71] width 56 height 17
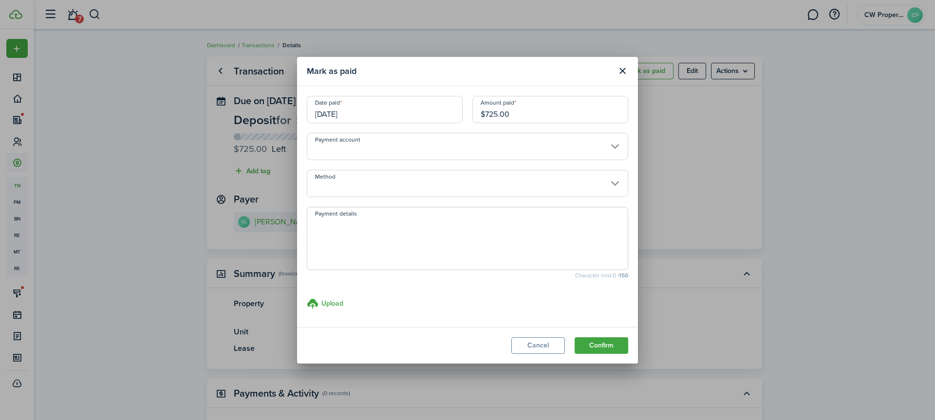
click at [409, 116] on input "[DATE]" at bounding box center [385, 109] width 156 height 27
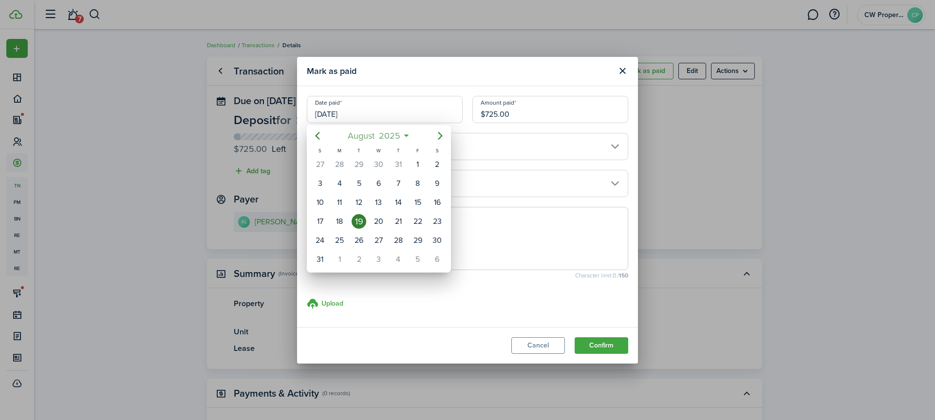
click at [394, 139] on span "2025" at bounding box center [389, 136] width 26 height 18
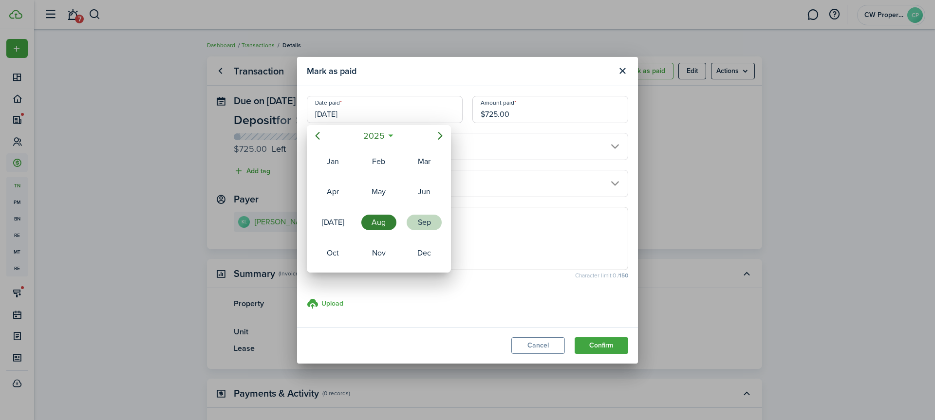
click at [420, 224] on div "Sep" at bounding box center [424, 223] width 35 height 16
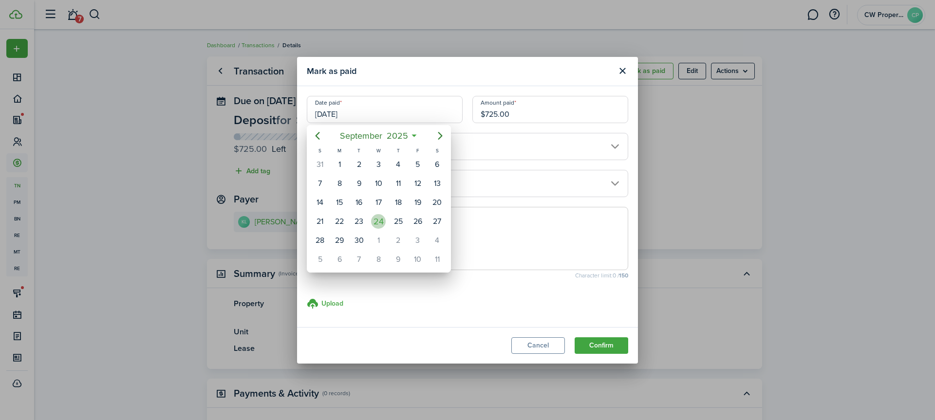
click at [379, 222] on div "24" at bounding box center [378, 221] width 15 height 15
type input "[DATE]"
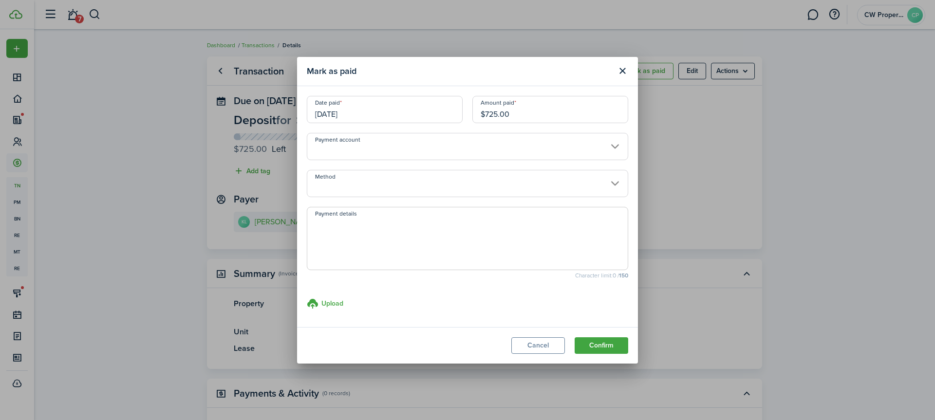
click at [352, 185] on input "Method" at bounding box center [467, 183] width 321 height 27
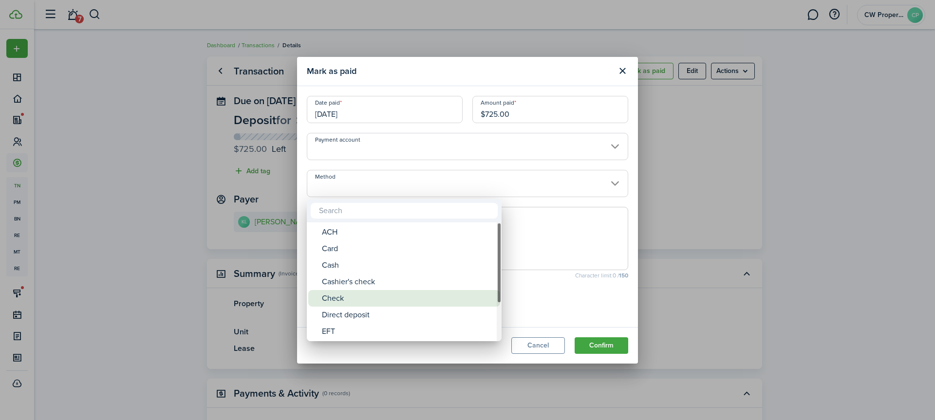
click at [354, 292] on div "Check" at bounding box center [408, 298] width 172 height 17
type input "Check"
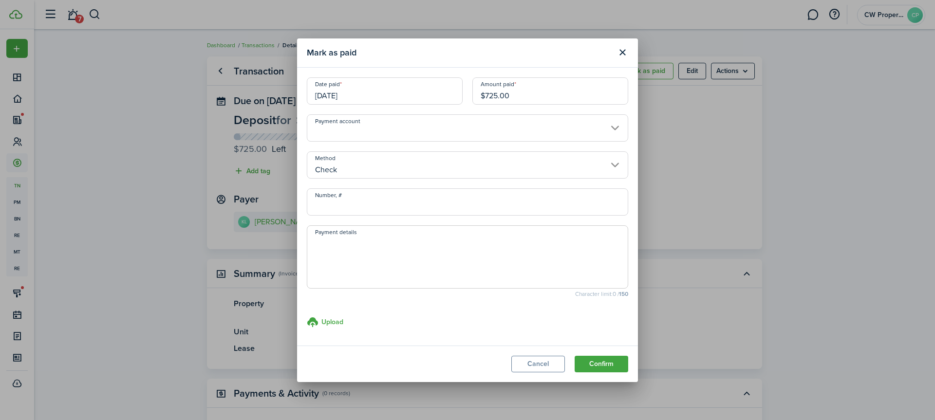
click at [342, 252] on textarea "Payment details" at bounding box center [467, 260] width 320 height 47
paste textarea "Brightpoint check #7223107029 for Aug Prorated rent: $309.40"
drag, startPoint x: 531, startPoint y: 242, endPoint x: 438, endPoint y: 246, distance: 92.7
click at [438, 246] on textarea "Brightpoint check #7223107029 for Aug Prorated rent: $309.40" at bounding box center [467, 260] width 320 height 47
type textarea "Brightpoint check #7223107029 for Deposit"
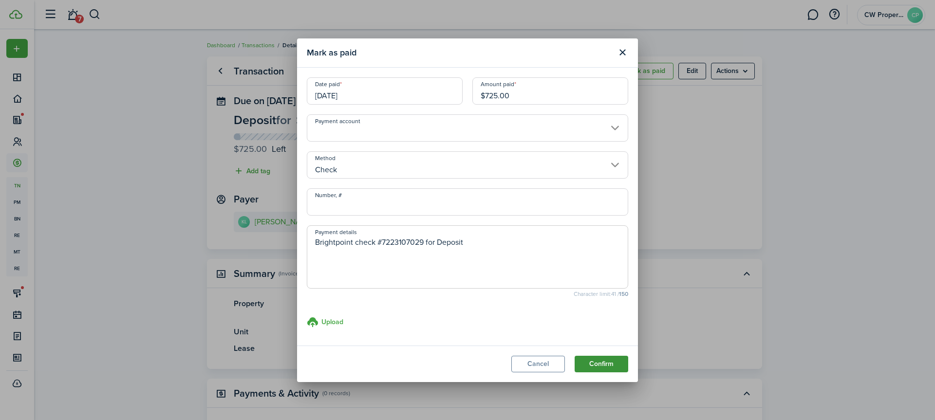
click at [605, 361] on button "Confirm" at bounding box center [602, 364] width 54 height 17
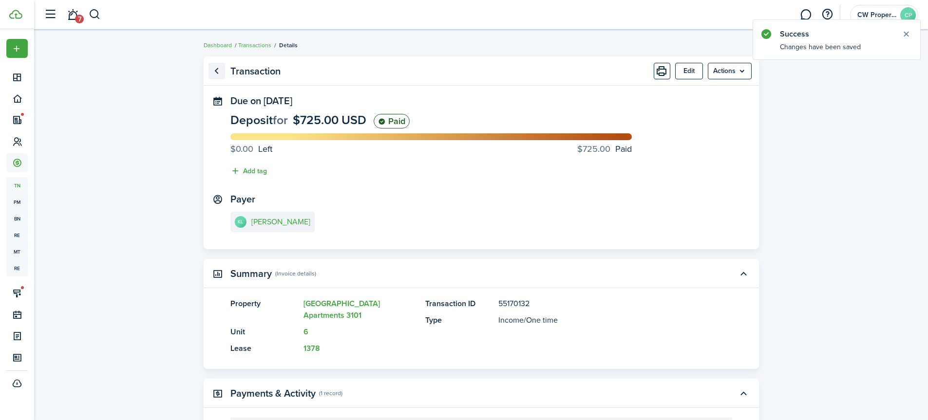
click at [215, 70] on link "Go back" at bounding box center [216, 71] width 17 height 17
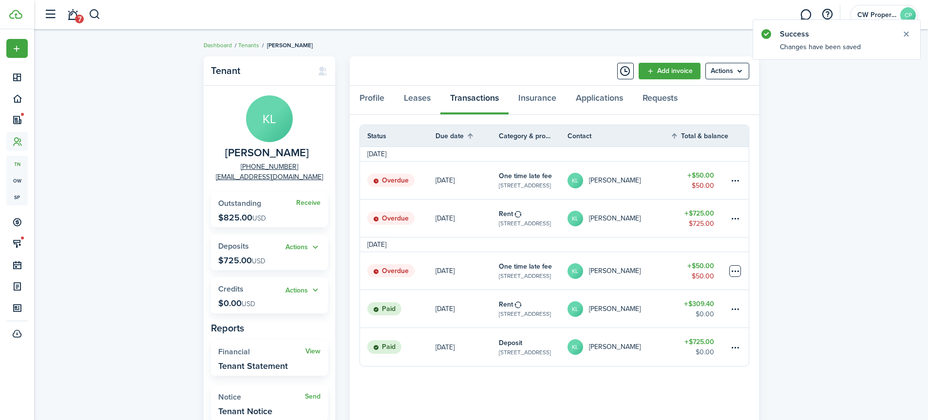
click at [736, 273] on table-menu-btn-icon at bounding box center [735, 271] width 12 height 12
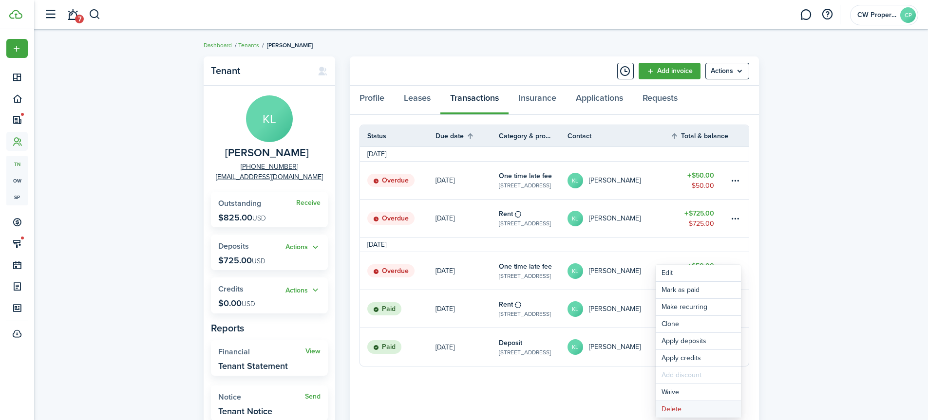
click at [679, 411] on button "Delete" at bounding box center [698, 409] width 85 height 17
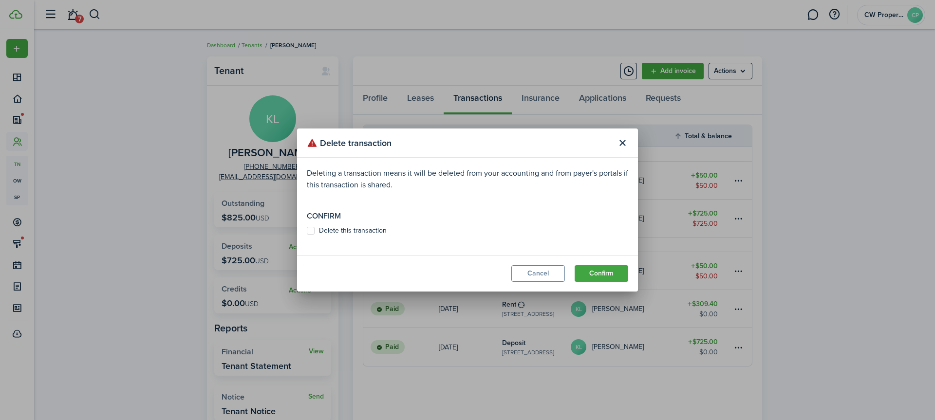
click at [310, 232] on label "Delete this transaction" at bounding box center [347, 231] width 80 height 8
click at [307, 231] on input "Delete this transaction" at bounding box center [306, 231] width 0 height 0
checkbox input "true"
click at [596, 275] on button "Confirm" at bounding box center [602, 273] width 54 height 17
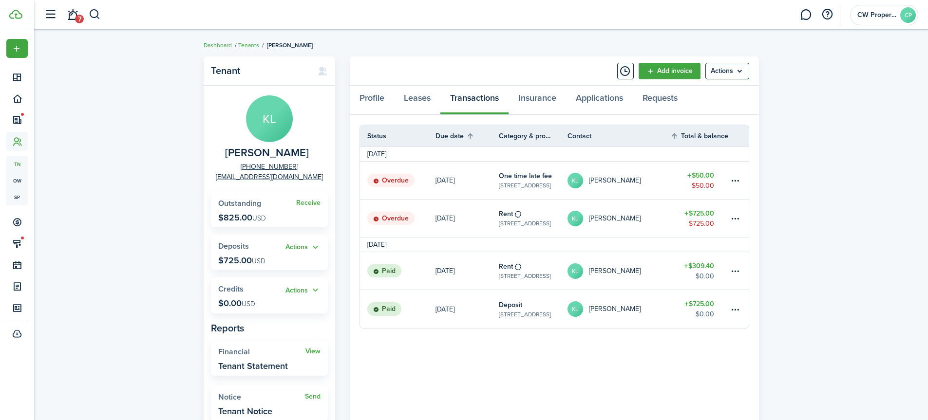
click at [499, 215] on table-info-title "Rent" at bounding box center [506, 214] width 14 height 10
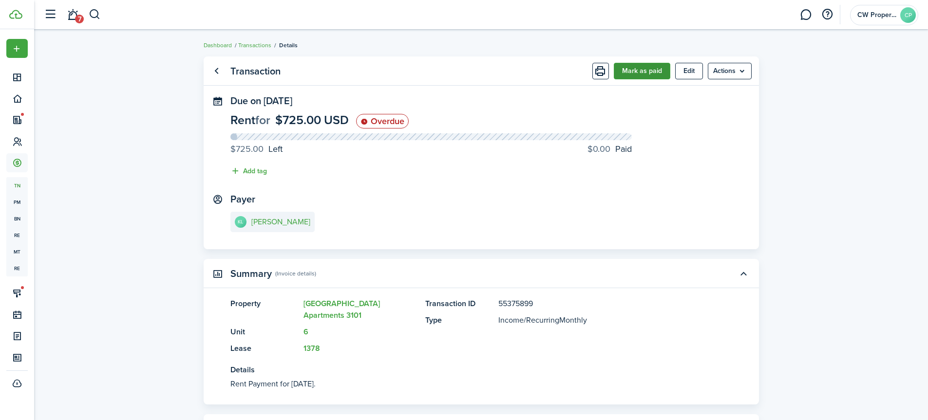
click at [651, 68] on button "Mark as paid" at bounding box center [642, 71] width 56 height 17
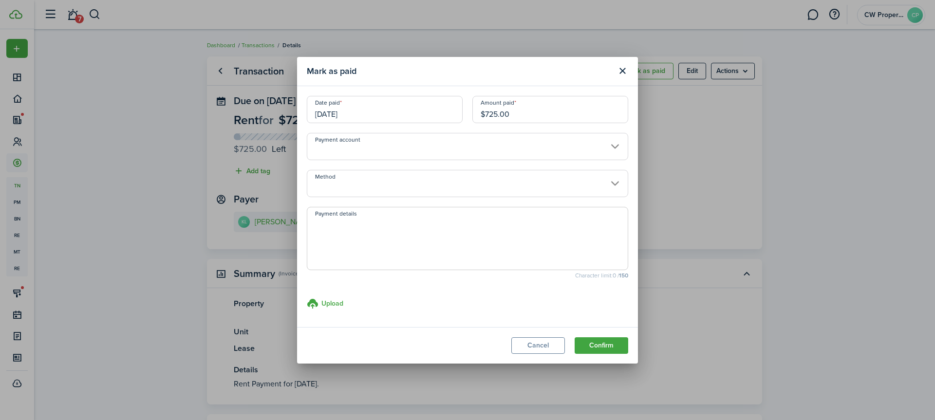
click at [411, 116] on input "[DATE]" at bounding box center [385, 109] width 156 height 27
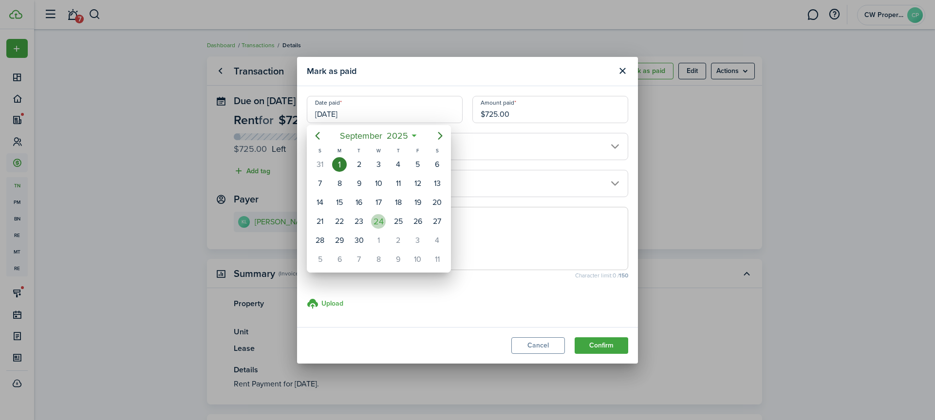
click at [381, 218] on div "24" at bounding box center [378, 221] width 15 height 15
type input "[DATE]"
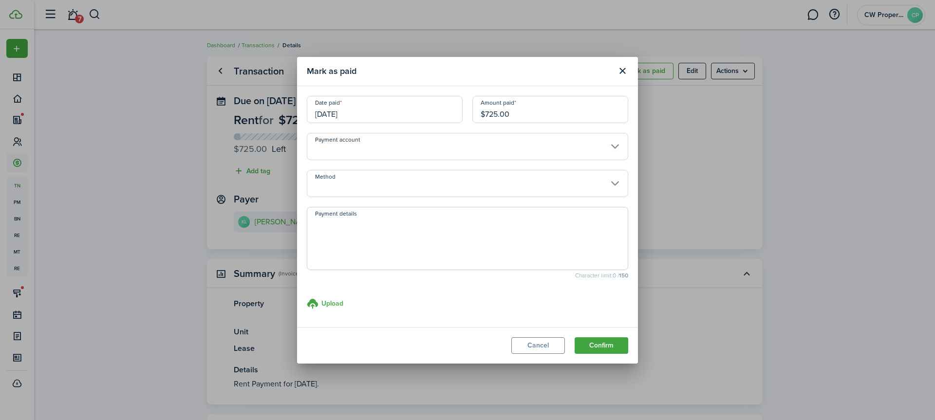
click at [357, 181] on input "Method" at bounding box center [467, 183] width 321 height 27
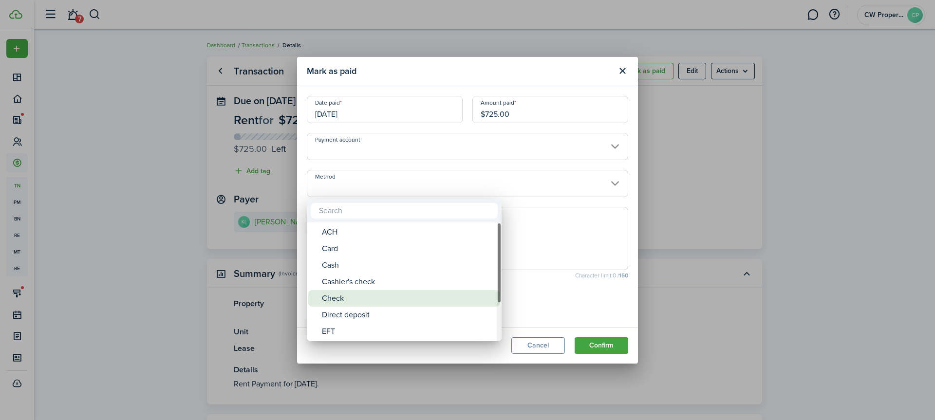
click at [345, 294] on div "Check" at bounding box center [408, 298] width 172 height 17
type input "Check"
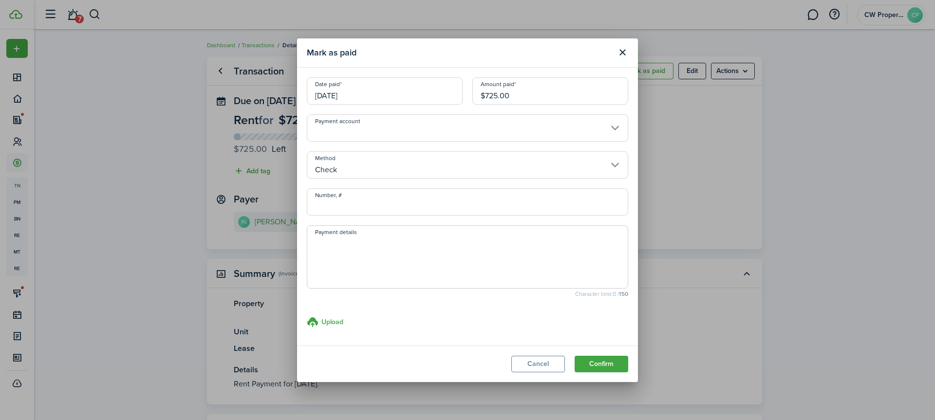
click at [340, 253] on textarea "Payment details" at bounding box center [467, 260] width 320 height 47
paste textarea "Brightpoint check #7223107029 for Aug Prorated rent: $309.40"
drag, startPoint x: 531, startPoint y: 242, endPoint x: 439, endPoint y: 244, distance: 92.5
click at [439, 244] on textarea "Brightpoint check #7223107029 for Aug Prorated rent: $309.40" at bounding box center [467, 260] width 320 height 47
type textarea "Brightpoint check #7223107029 for Sept Rent $725"
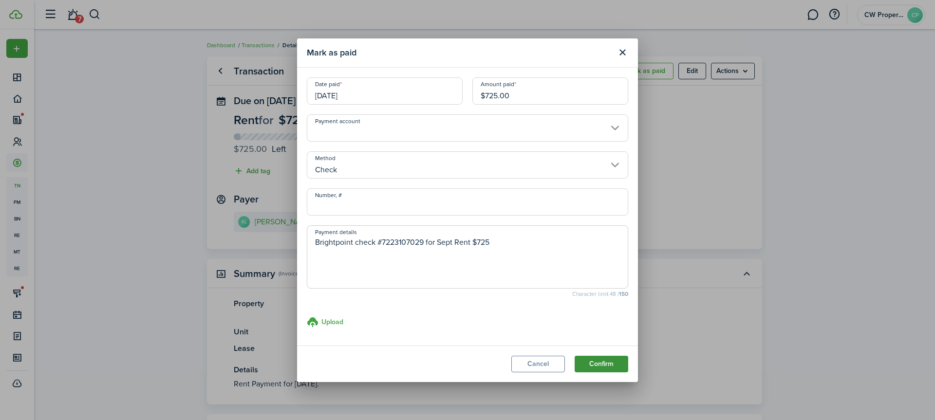
click at [594, 364] on button "Confirm" at bounding box center [602, 364] width 54 height 17
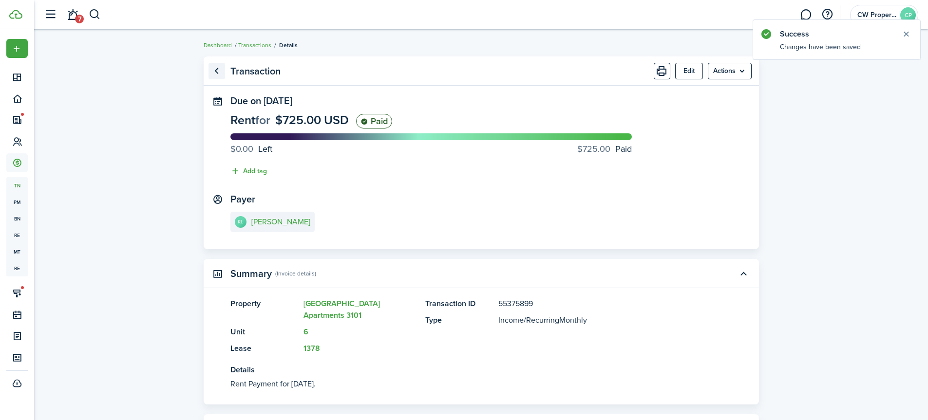
click at [214, 71] on link "Go back" at bounding box center [216, 71] width 17 height 17
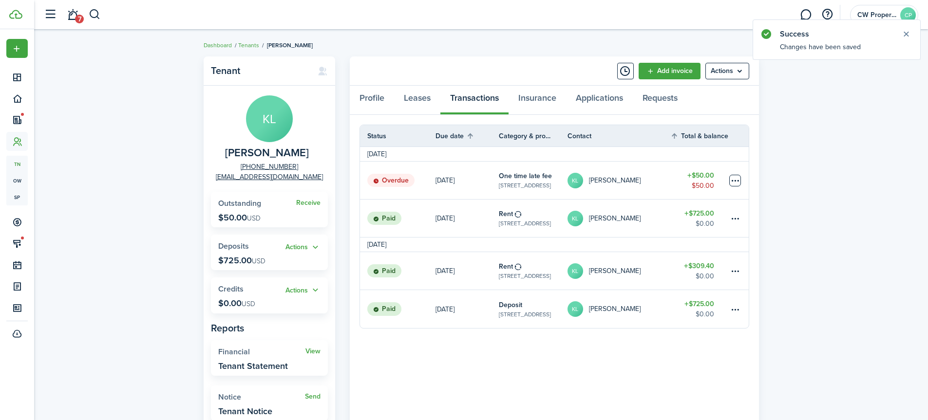
click at [735, 177] on table-menu-btn-icon at bounding box center [735, 181] width 12 height 12
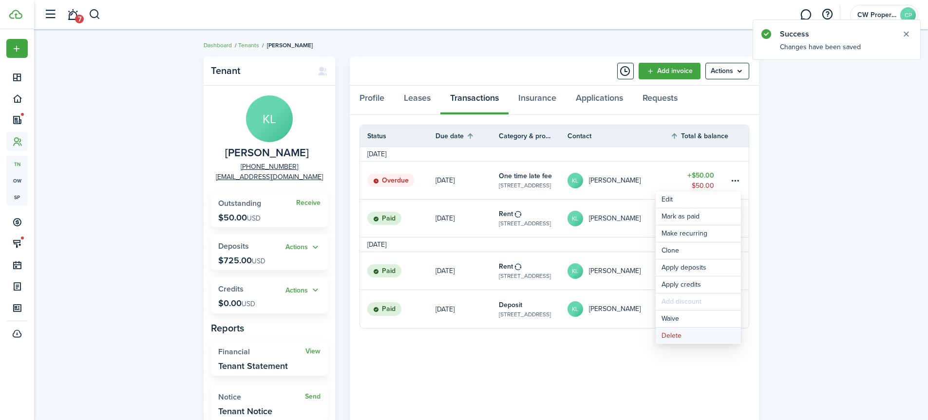
click at [673, 333] on button "Delete" at bounding box center [698, 336] width 85 height 17
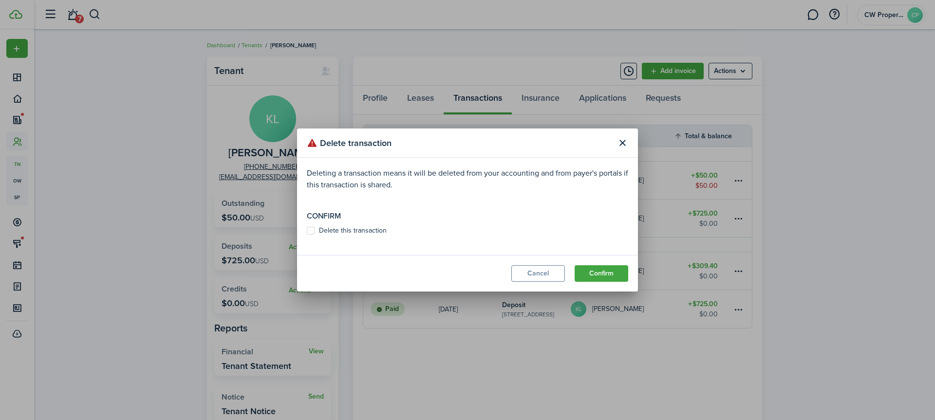
click at [311, 230] on label "Delete this transaction" at bounding box center [347, 231] width 80 height 8
click at [307, 231] on input "Delete this transaction" at bounding box center [306, 231] width 0 height 0
checkbox input "true"
click at [622, 272] on button "Confirm" at bounding box center [602, 273] width 54 height 17
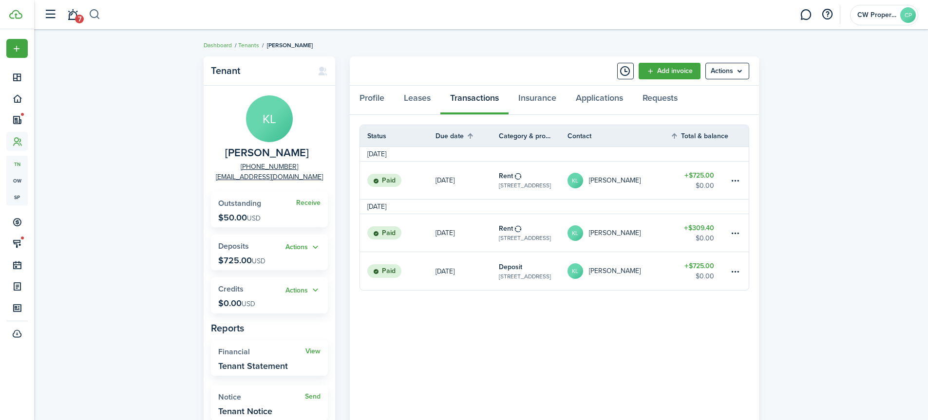
click at [92, 14] on button "button" at bounding box center [95, 14] width 12 height 17
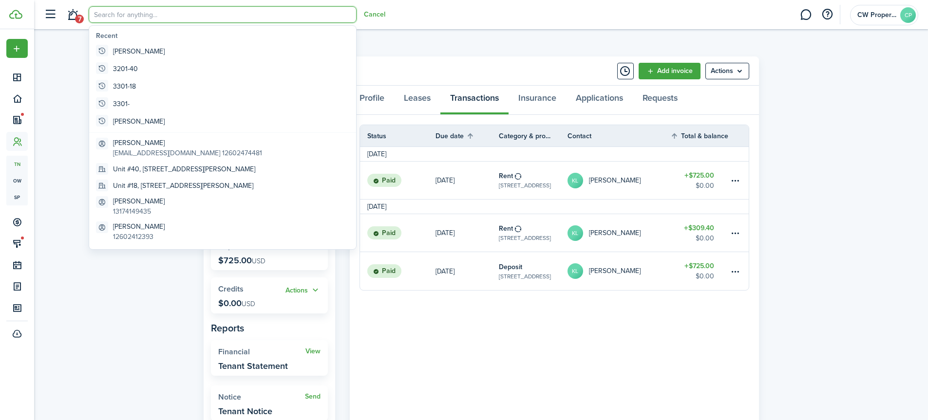
click at [127, 17] on input "search" at bounding box center [223, 14] width 268 height 17
click at [420, 98] on link "Leases" at bounding box center [417, 100] width 46 height 29
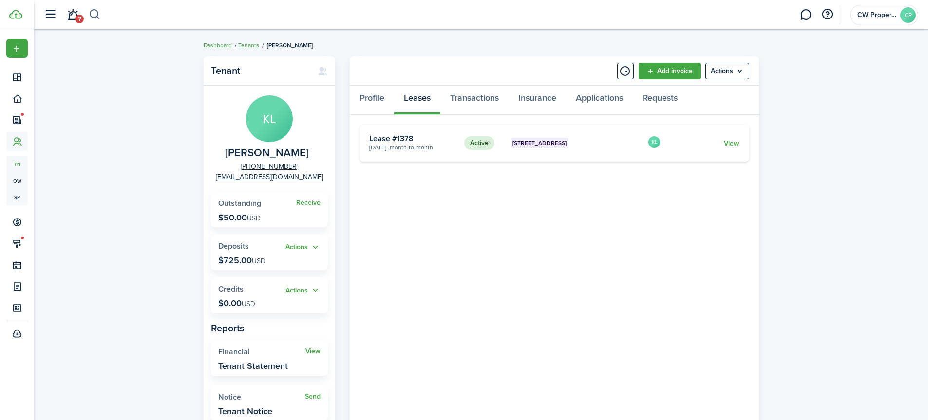
click at [94, 15] on button "button" at bounding box center [95, 14] width 12 height 17
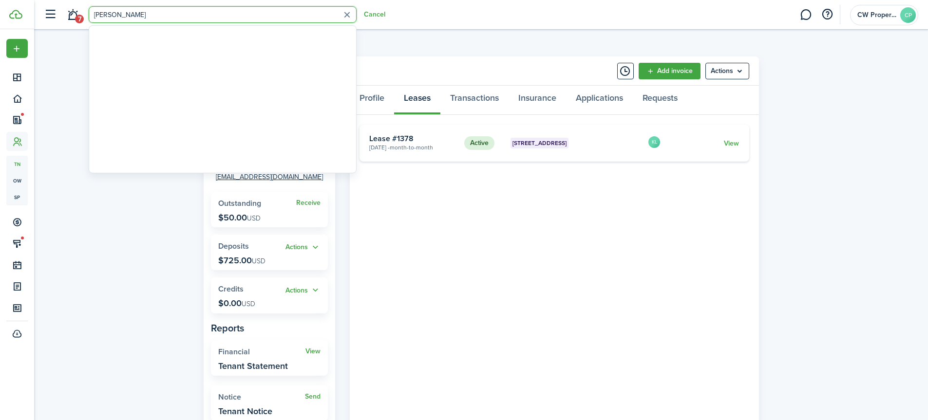
type input "[PERSON_NAME]"
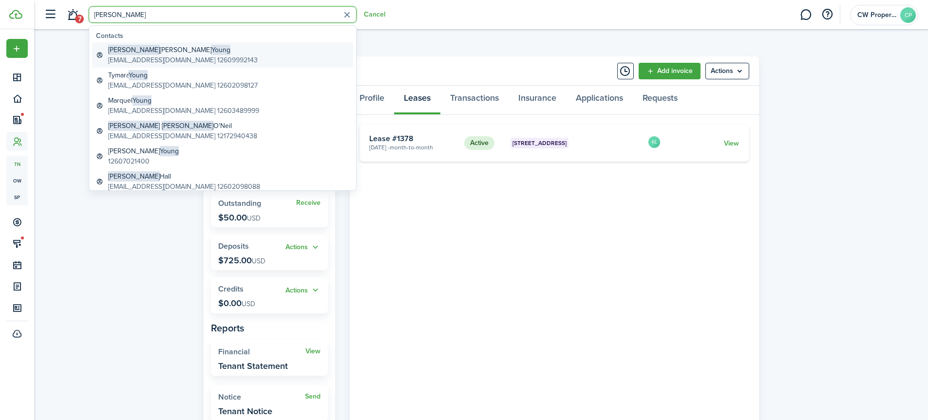
click at [211, 54] on span "Young" at bounding box center [220, 50] width 19 height 10
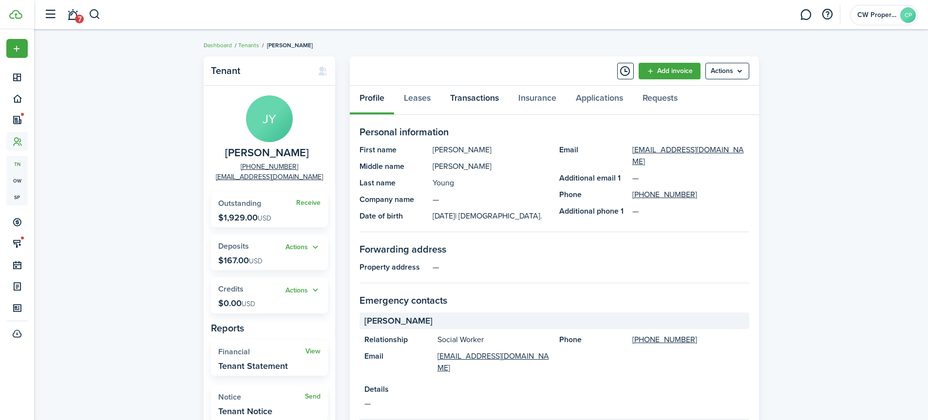
click at [473, 98] on link "Transactions" at bounding box center [474, 100] width 68 height 29
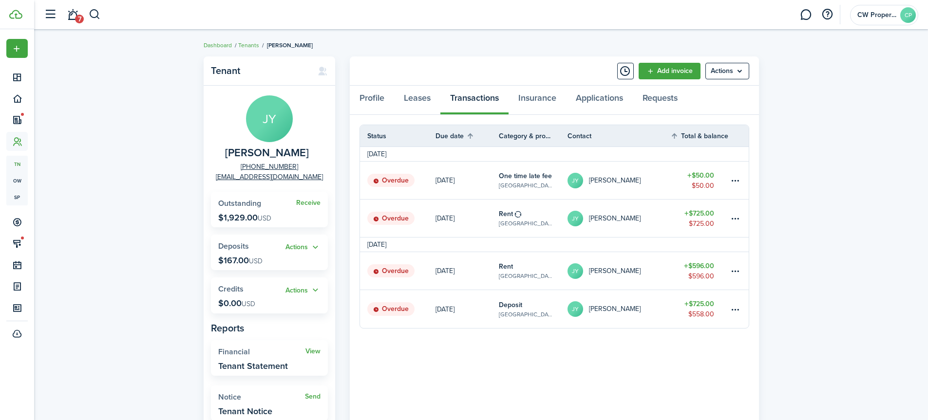
click at [457, 311] on link "[DATE]" at bounding box center [466, 309] width 63 height 38
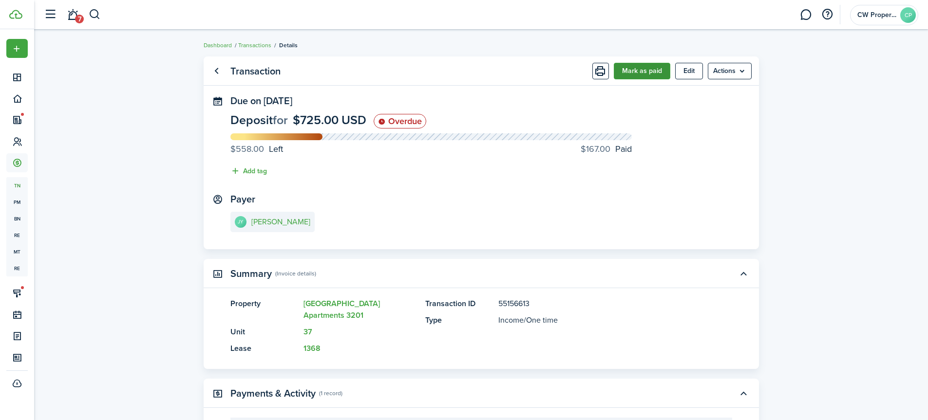
click at [645, 70] on button "Mark as paid" at bounding box center [642, 71] width 56 height 17
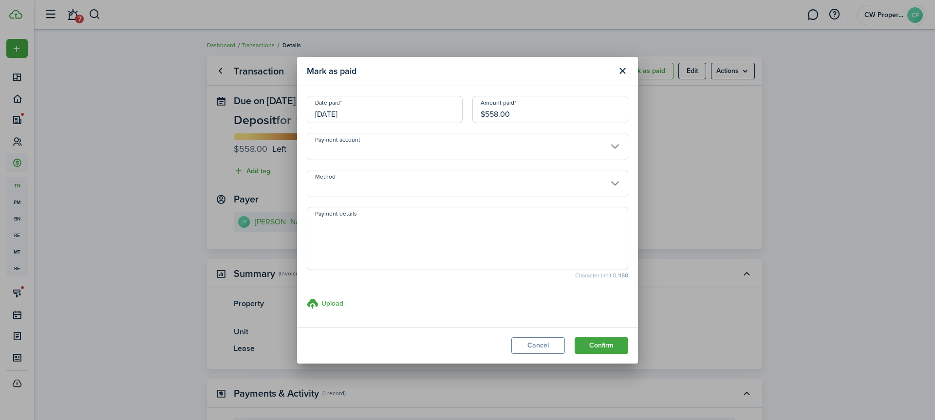
click at [356, 109] on input "[DATE]" at bounding box center [385, 109] width 156 height 27
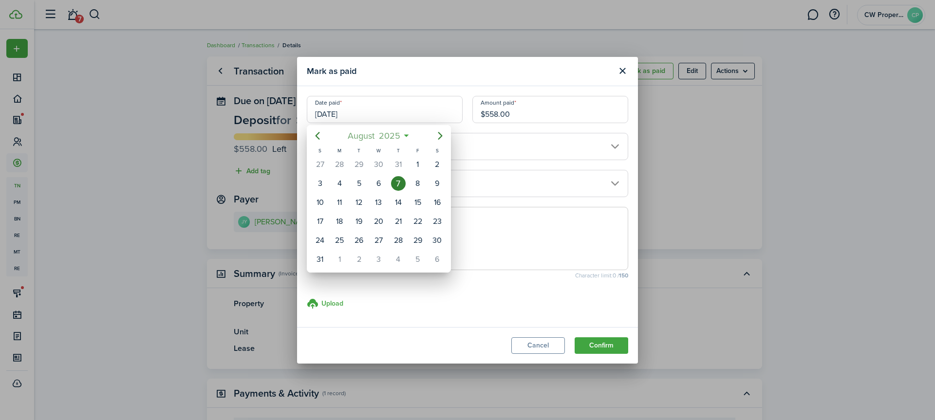
click at [386, 136] on span "2025" at bounding box center [389, 136] width 26 height 18
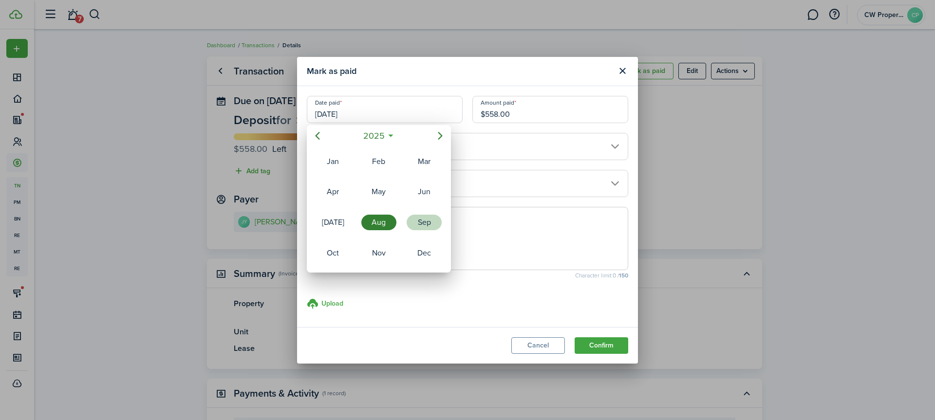
click at [418, 229] on div "Sep" at bounding box center [424, 223] width 35 height 16
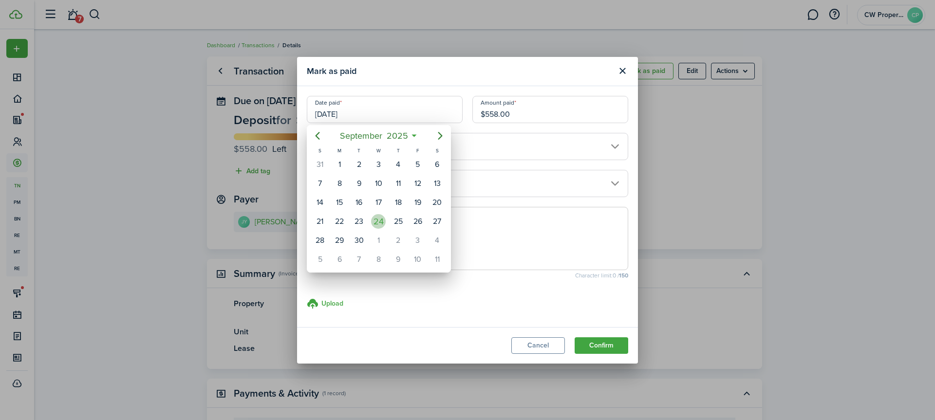
click at [380, 222] on div "24" at bounding box center [378, 221] width 15 height 15
type input "[DATE]"
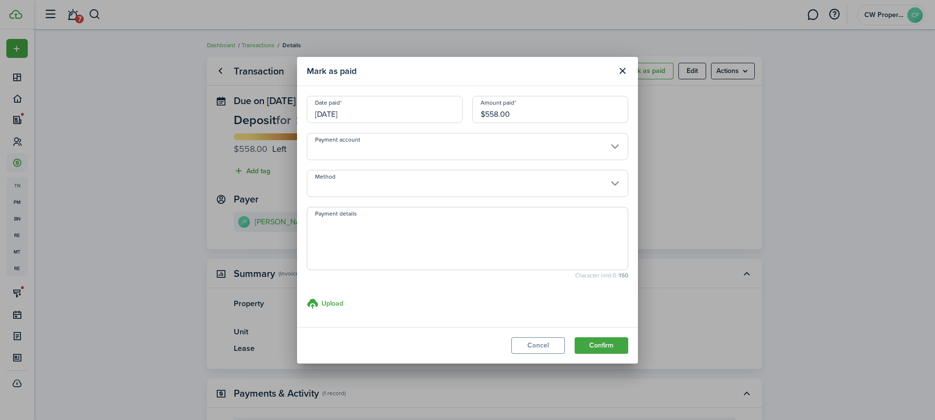
click at [352, 184] on input "Method" at bounding box center [467, 183] width 321 height 27
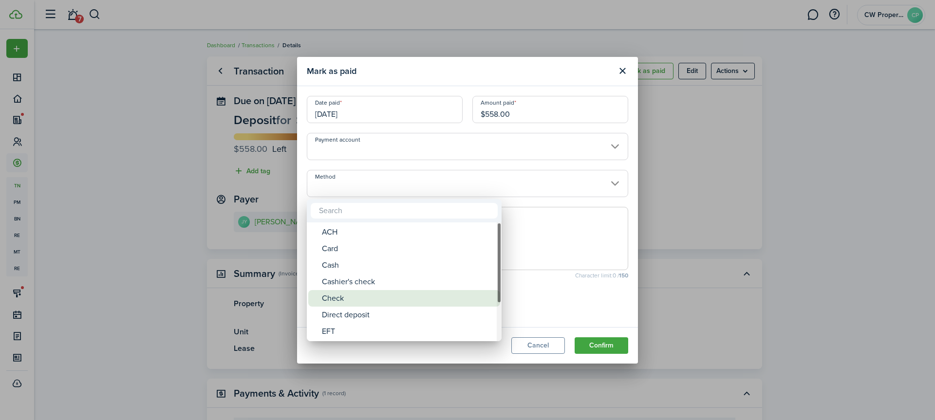
click at [353, 300] on div "Check" at bounding box center [408, 298] width 172 height 17
type input "Check"
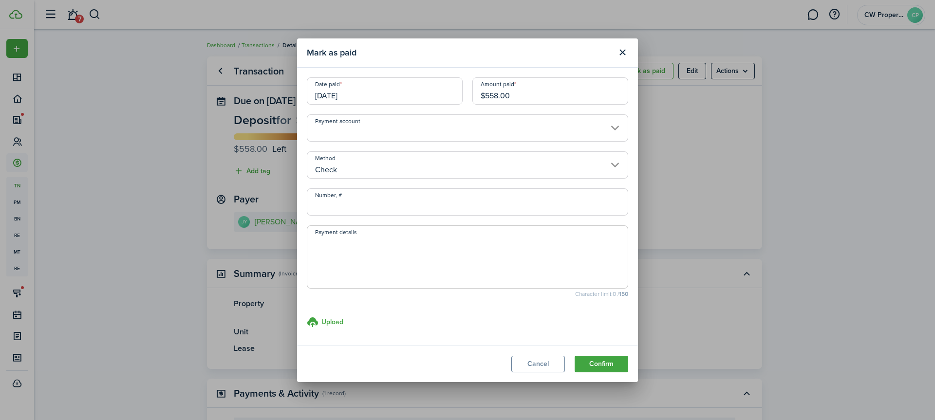
click at [339, 254] on textarea "Payment details" at bounding box center [467, 260] width 320 height 47
paste textarea "Brightpoint check #7223107029 for Aug Prorated rent: $309.40"
drag, startPoint x: 534, startPoint y: 240, endPoint x: 438, endPoint y: 241, distance: 95.9
click at [438, 241] on textarea "Brightpoint check #7223107029 for Aug Prorated rent: $309.40" at bounding box center [467, 260] width 320 height 47
type textarea "Brightpoint check #7223107029 for Deposit $725"
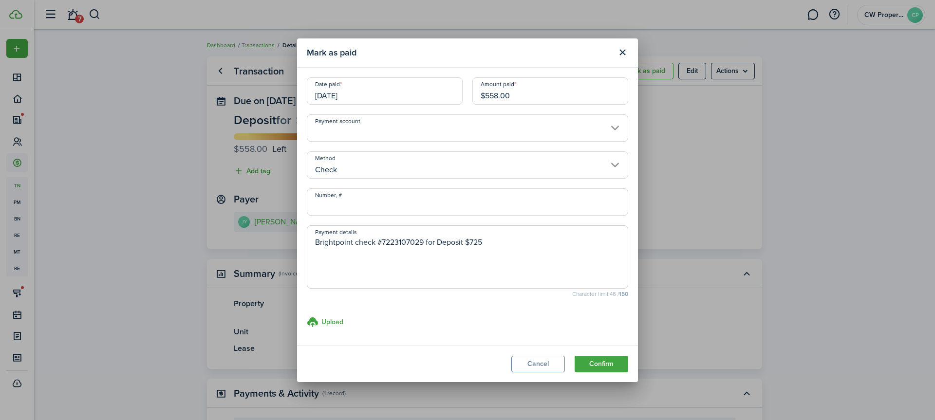
drag, startPoint x: 498, startPoint y: 96, endPoint x: 484, endPoint y: 102, distance: 15.1
click at [484, 102] on input "$558.00" at bounding box center [550, 90] width 156 height 27
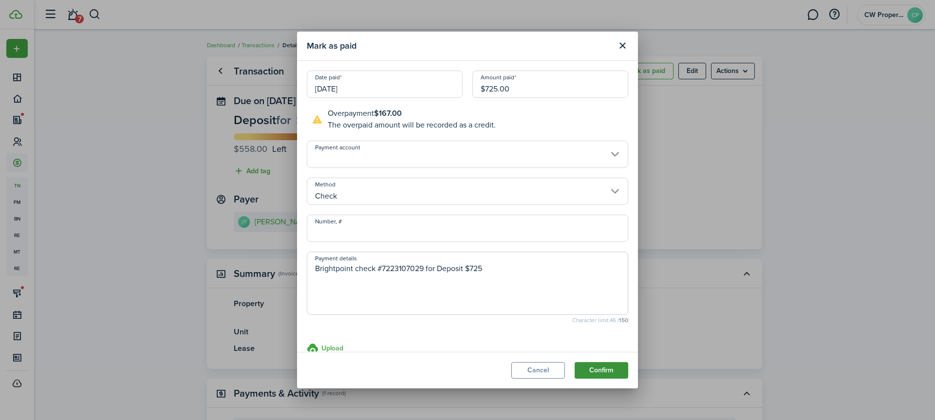
type input "$725.00"
click at [593, 371] on button "Confirm" at bounding box center [602, 370] width 54 height 17
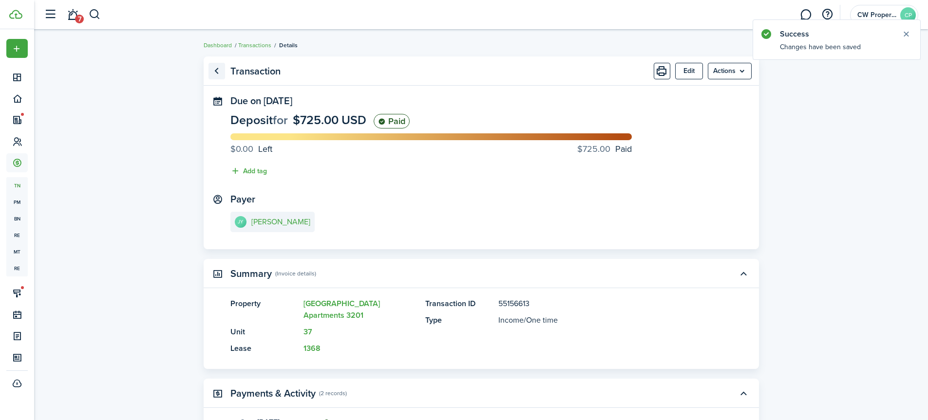
click at [210, 71] on link "Go back" at bounding box center [216, 71] width 17 height 17
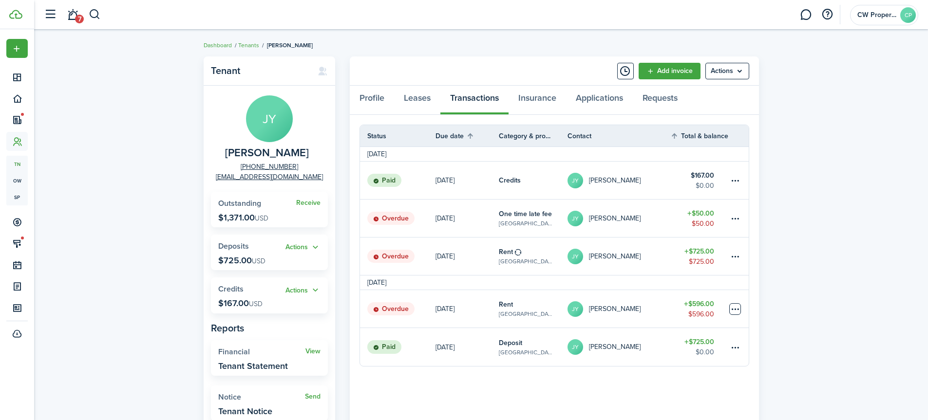
click at [730, 309] on table-menu-btn-icon at bounding box center [735, 309] width 12 height 12
click at [622, 312] on table-profile-info-text "[PERSON_NAME]" at bounding box center [615, 309] width 52 height 8
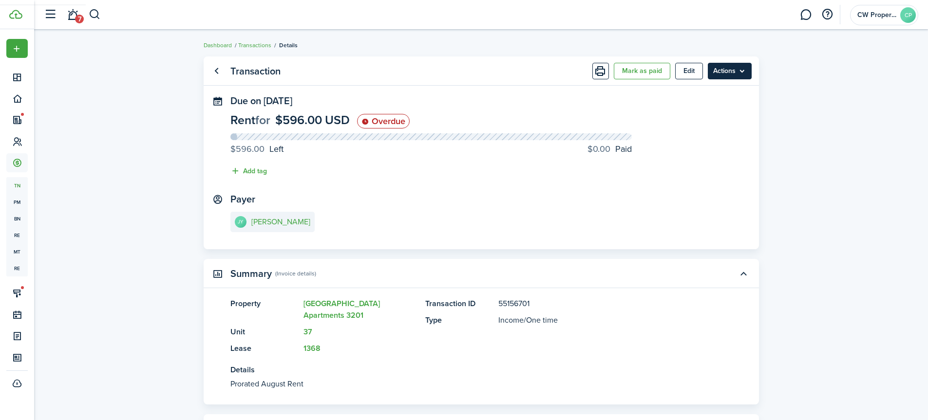
click at [721, 73] on menu-btn "Actions" at bounding box center [730, 71] width 44 height 17
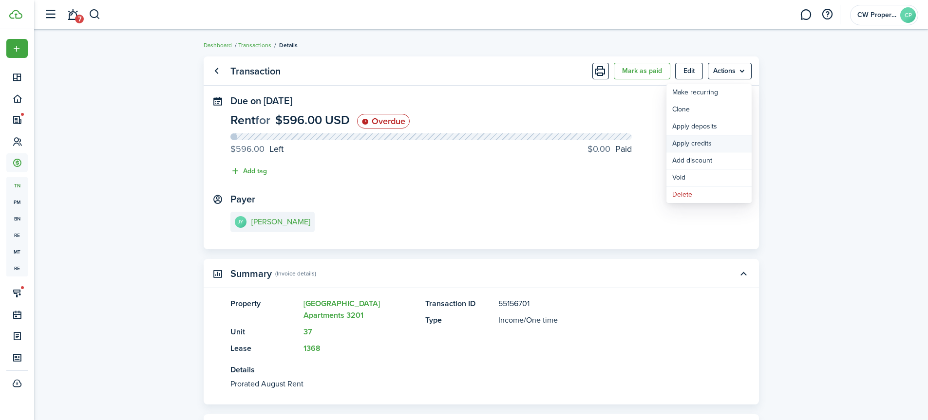
click at [718, 146] on button "Apply credits" at bounding box center [708, 143] width 85 height 17
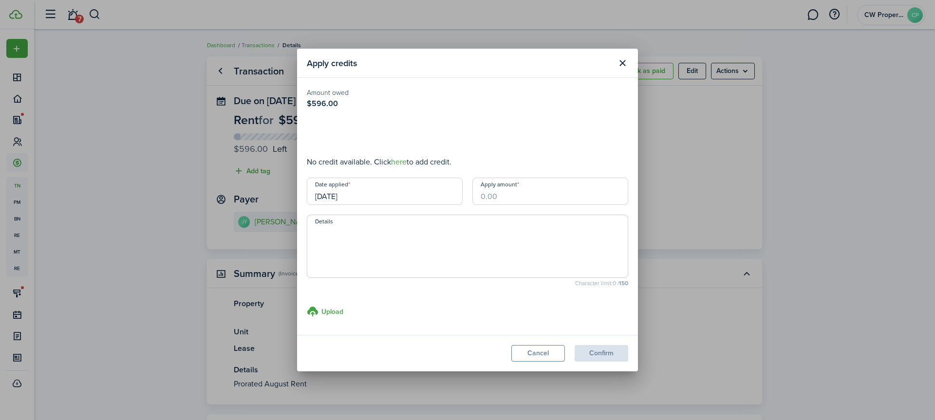
type input "$167.00"
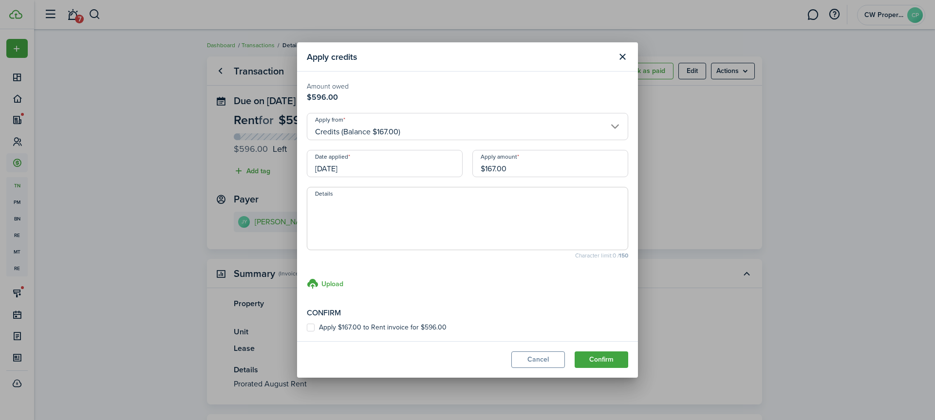
click at [371, 168] on input "[DATE]" at bounding box center [385, 163] width 156 height 27
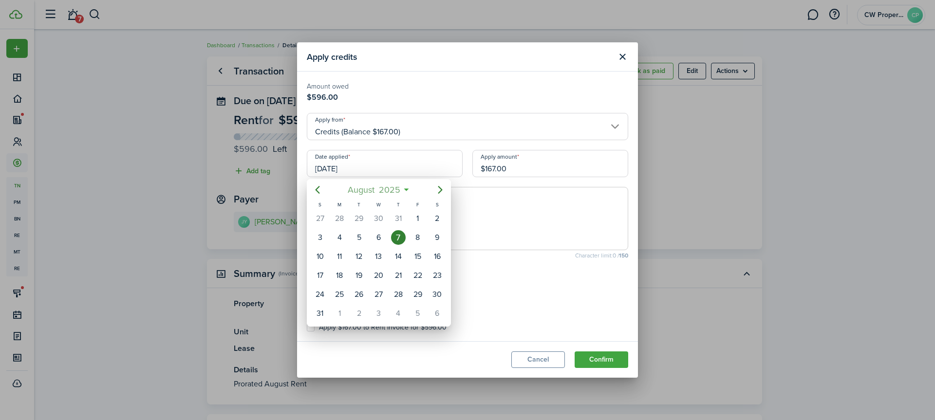
click at [388, 191] on span "2025" at bounding box center [389, 190] width 26 height 18
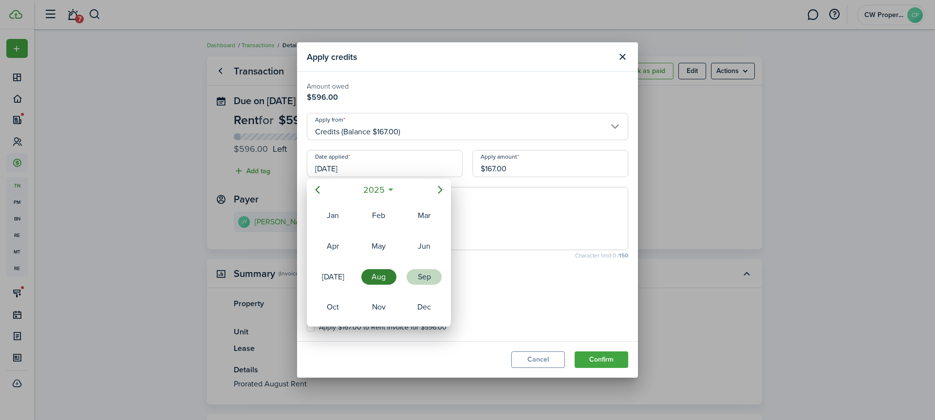
click at [416, 271] on div "Sep" at bounding box center [424, 277] width 35 height 16
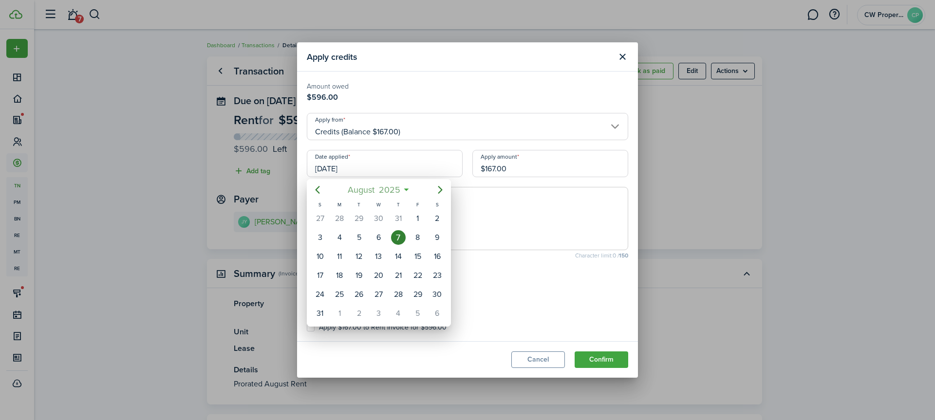
click at [393, 186] on span "2025" at bounding box center [389, 190] width 26 height 18
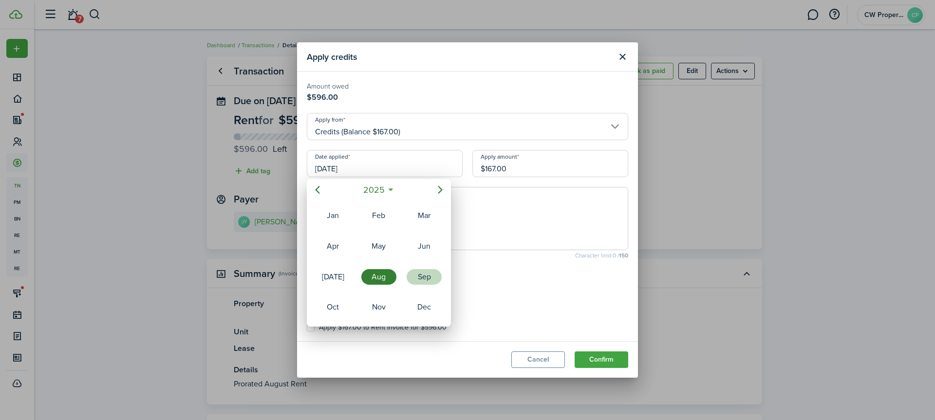
click at [424, 271] on div "Sep" at bounding box center [424, 277] width 35 height 16
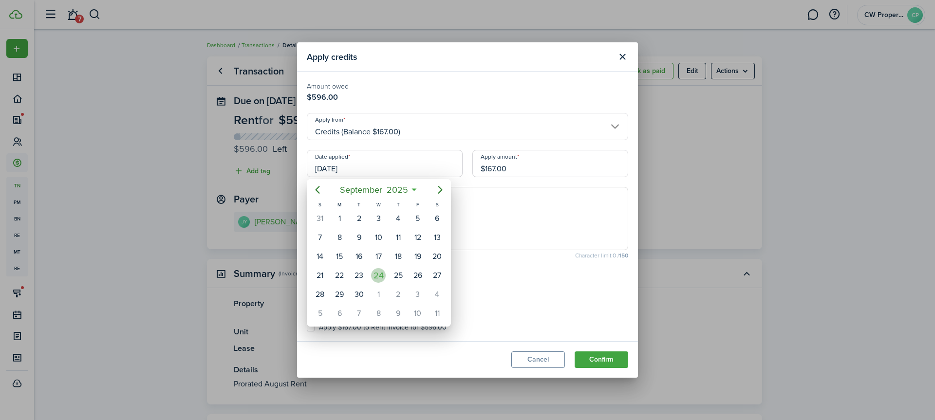
click at [375, 271] on div "24" at bounding box center [378, 275] width 15 height 15
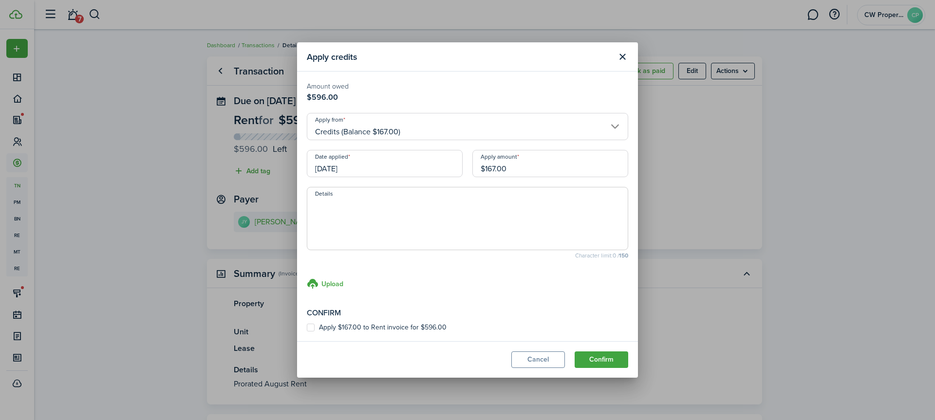
type input "[DATE]"
click at [343, 219] on textarea "Details" at bounding box center [467, 221] width 320 height 47
paste textarea "Brightpoint check #7223107029 for Aug Prorated rent: $309.40"
drag, startPoint x: 530, startPoint y: 204, endPoint x: 438, endPoint y: 203, distance: 92.1
click at [438, 203] on textarea "Brightpoint check #7223107029 for Aug Prorated rent: $309.40" at bounding box center [467, 221] width 320 height 47
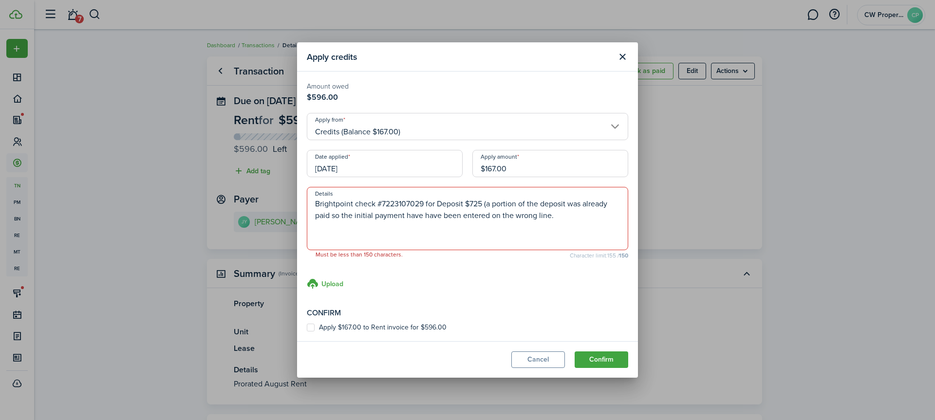
type textarea "Brightpoint check #7223107029 for Deposit $725 (a portion of the deposit was al…"
click at [313, 326] on label "Apply $167.00 to Rent invoice for $596.00" at bounding box center [377, 328] width 140 height 8
click at [307, 328] on input "Apply $167.00 to Rent invoice for $596.00" at bounding box center [306, 328] width 0 height 0
checkbox input "true"
click at [605, 359] on button "Confirm" at bounding box center [602, 360] width 54 height 17
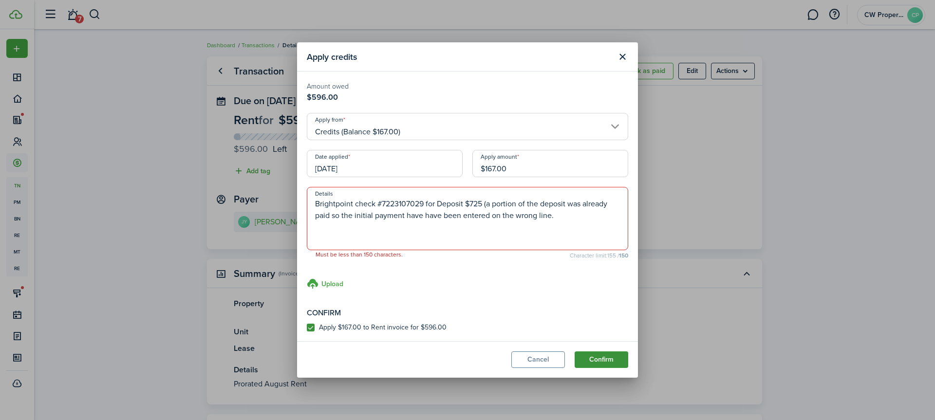
click at [605, 359] on button "Confirm" at bounding box center [602, 360] width 54 height 17
click at [565, 222] on textarea "Brightpoint check #7223107029 for Deposit $725 (a portion of the deposit was al…" at bounding box center [467, 221] width 320 height 47
click at [331, 215] on textarea "Brightpoint check #7223107029 for Deposit $725 (a portion of the deposit was al…" at bounding box center [467, 221] width 320 height 47
drag, startPoint x: 556, startPoint y: 217, endPoint x: 337, endPoint y: 221, distance: 219.2
click at [337, 221] on textarea "Brightpoint check #7223107029 for Deposit $725 (a portion of the deposit was al…" at bounding box center [467, 221] width 320 height 47
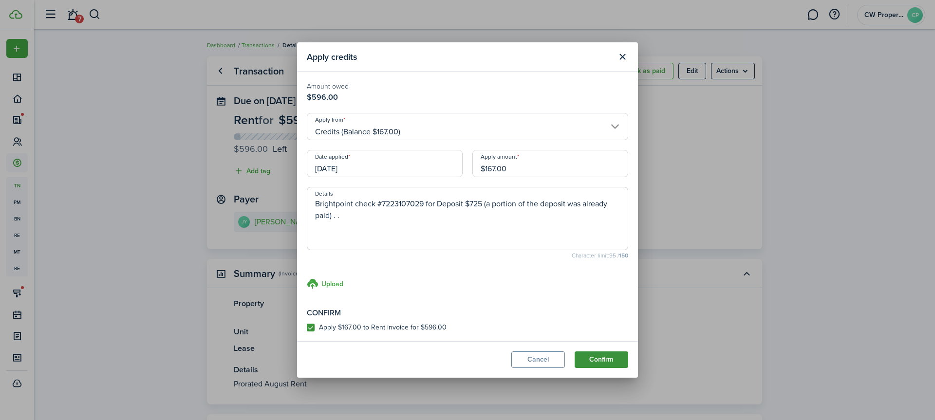
type textarea "Brightpoint check #7223107029 for Deposit $725 (a portion of the deposit was al…"
click at [591, 356] on button "Confirm" at bounding box center [602, 360] width 54 height 17
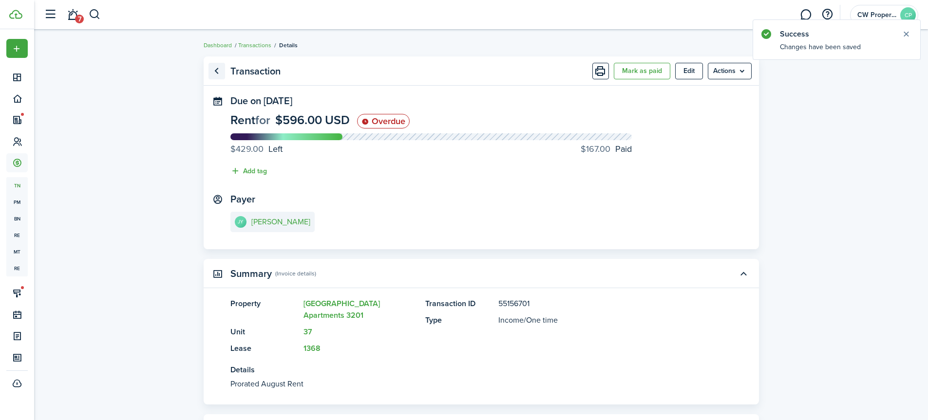
click at [218, 71] on link "Go back" at bounding box center [216, 71] width 17 height 17
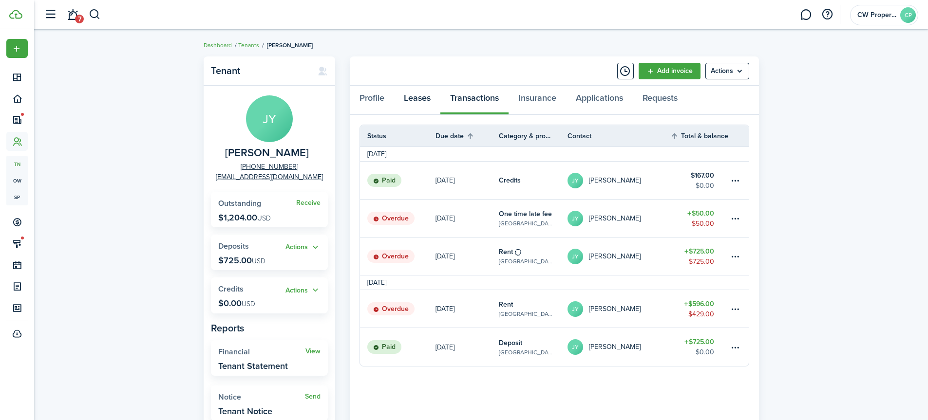
click at [428, 95] on link "Leases" at bounding box center [417, 100] width 46 height 29
